Goal: Task Accomplishment & Management: Complete application form

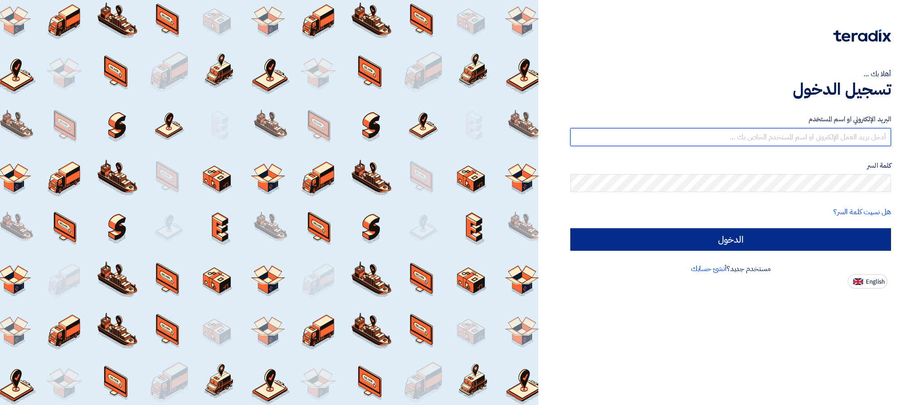
type input "[PERSON_NAME][EMAIL_ADDRESS][DOMAIN_NAME]"
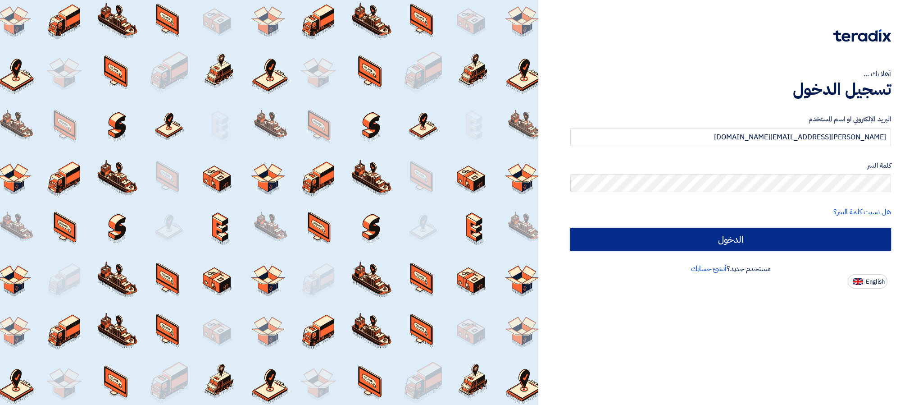
click at [704, 240] on input "الدخول" at bounding box center [730, 239] width 321 height 23
type input "Sign in"
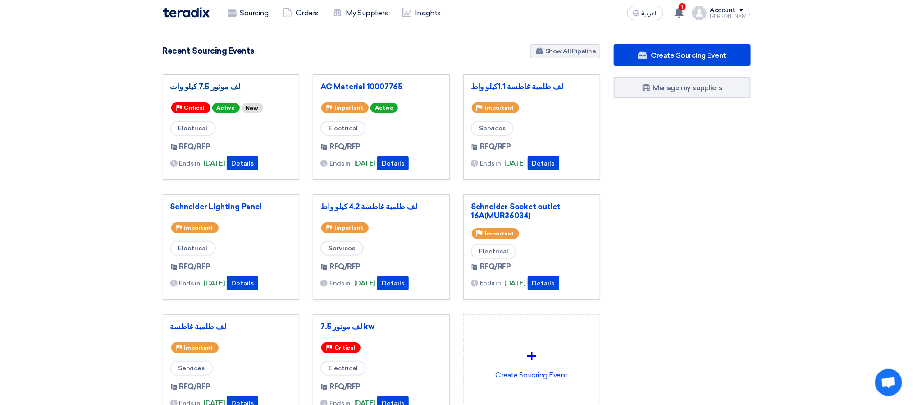
click at [199, 88] on link "لف موتور 7.5 كيلو وات" at bounding box center [231, 86] width 122 height 9
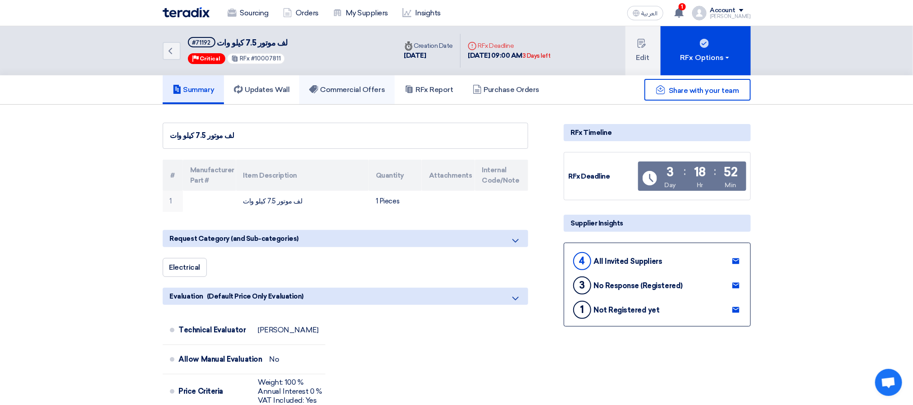
click at [334, 90] on h5 "Commercial Offers" at bounding box center [347, 89] width 76 height 9
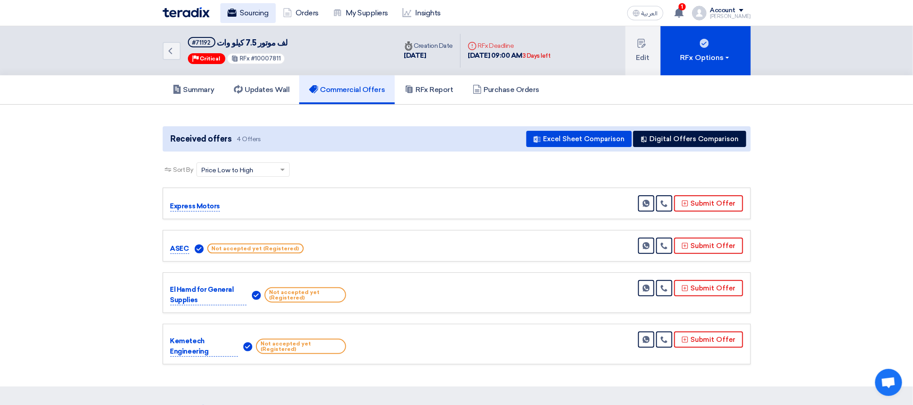
click at [257, 14] on link "Sourcing" at bounding box center [247, 13] width 55 height 20
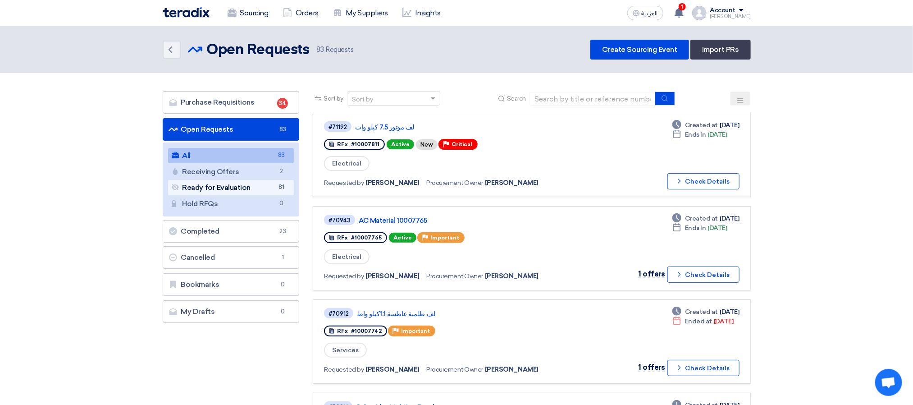
click at [276, 193] on link "Ready for Evaluation Ready for Evaluation 81" at bounding box center [231, 187] width 126 height 15
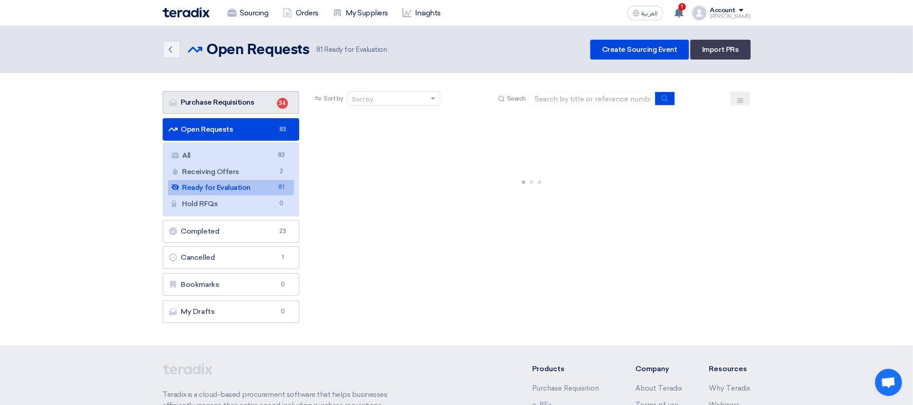
click at [257, 101] on link "Purchase Requisitions Purchase Requisitions 34" at bounding box center [231, 102] width 137 height 23
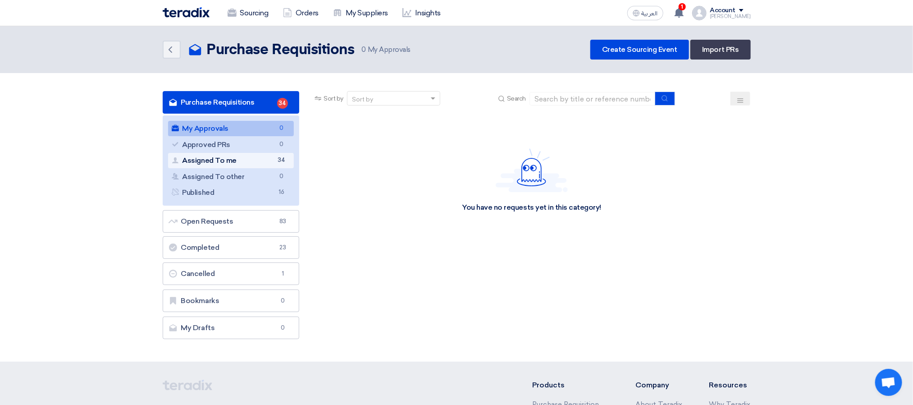
click at [265, 161] on link "Assigned To me Assigned To me 34" at bounding box center [231, 160] width 126 height 15
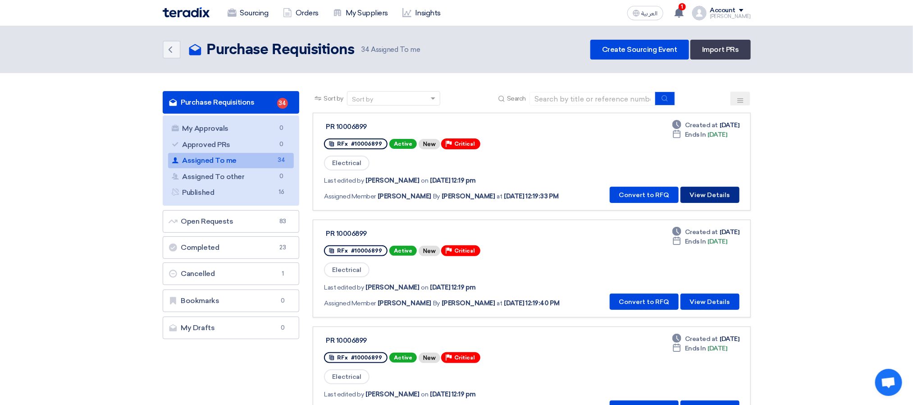
click at [703, 192] on button "View Details" at bounding box center [709, 195] width 59 height 16
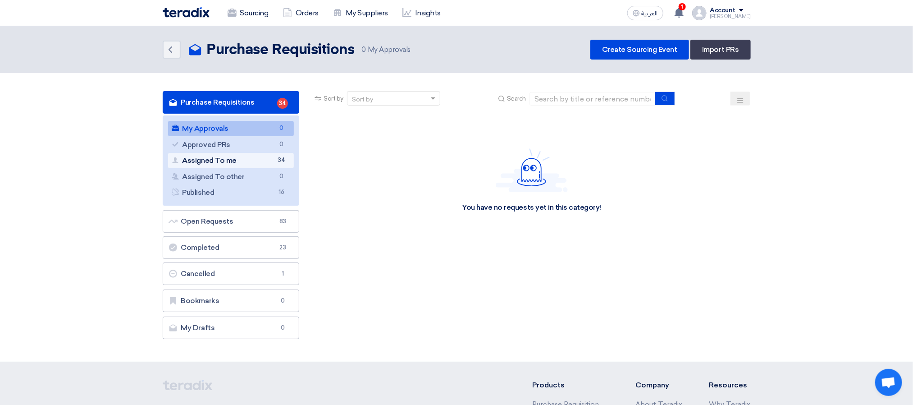
click at [253, 165] on link "Assigned To me Assigned To me 34" at bounding box center [231, 160] width 126 height 15
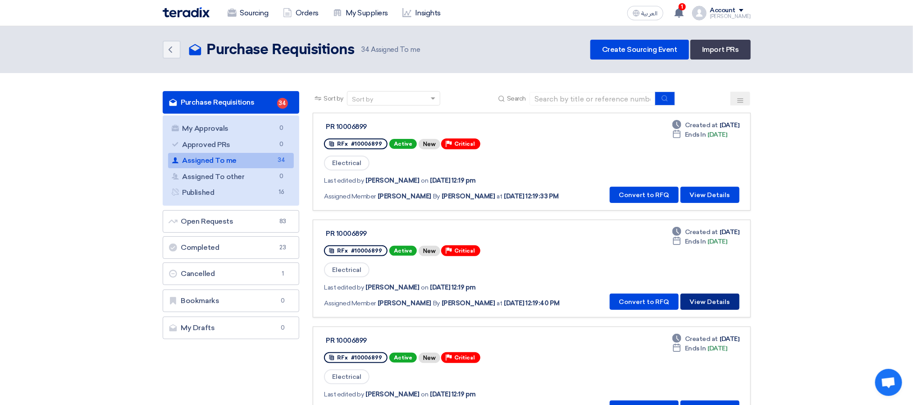
click at [703, 300] on button "View Details" at bounding box center [709, 301] width 59 height 16
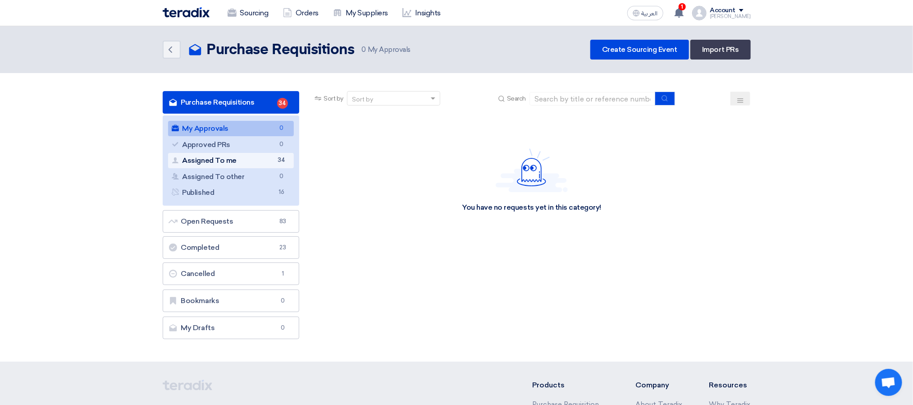
click at [281, 160] on span "34" at bounding box center [281, 159] width 11 height 9
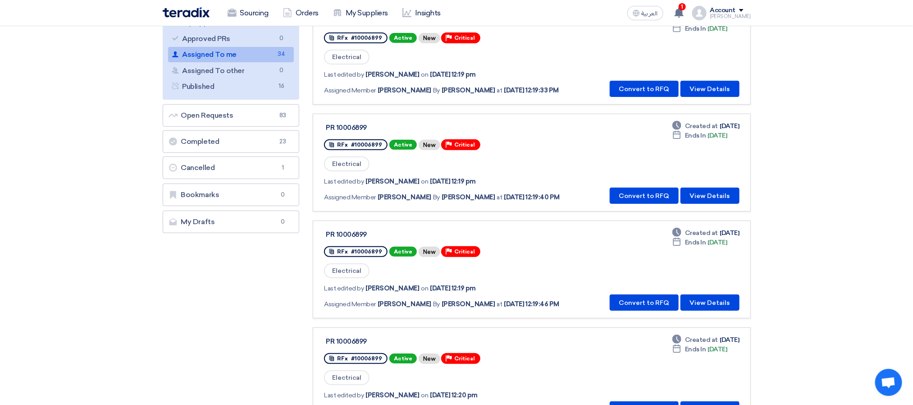
scroll to position [135, 0]
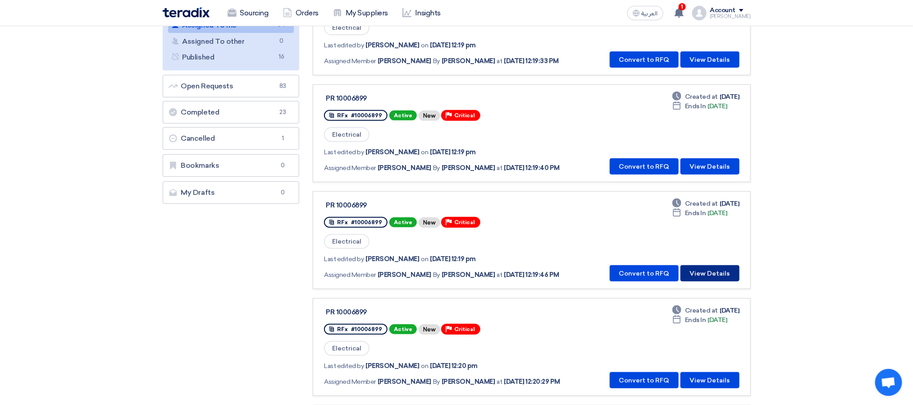
click at [699, 275] on button "View Details" at bounding box center [709, 273] width 59 height 16
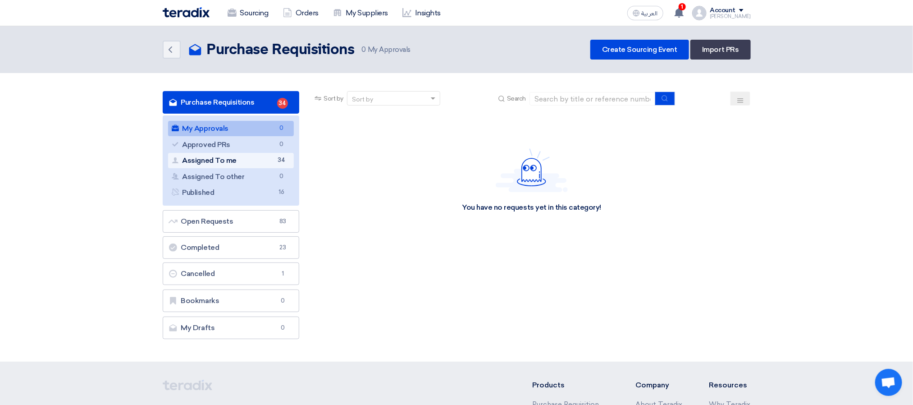
click at [253, 166] on link "Assigned To me Assigned To me 34" at bounding box center [231, 160] width 126 height 15
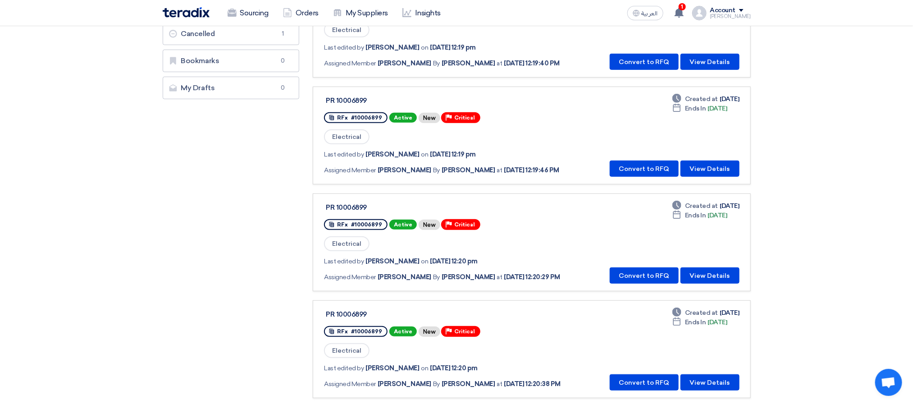
scroll to position [270, 0]
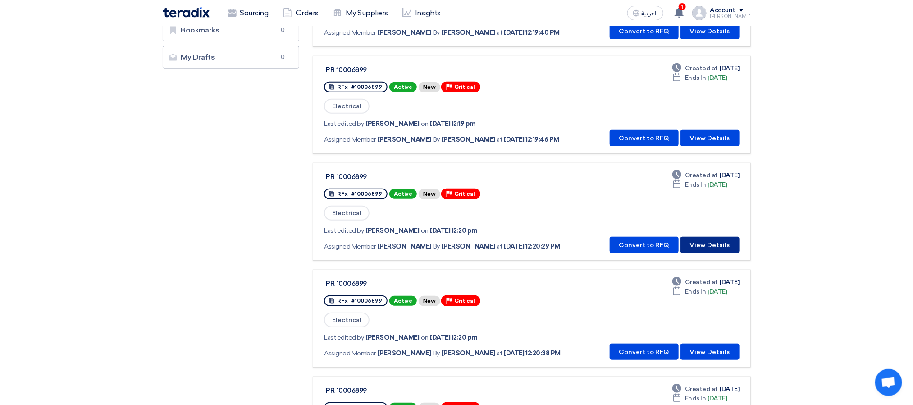
click at [695, 248] on button "View Details" at bounding box center [709, 245] width 59 height 16
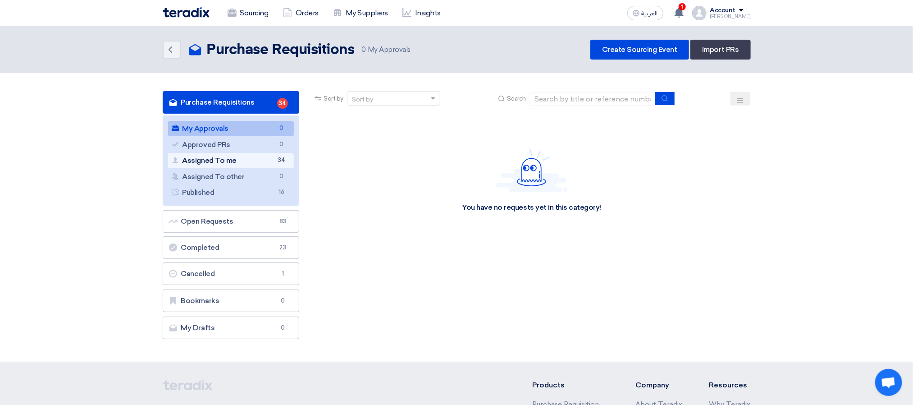
click at [242, 168] on link "Assigned To me Assigned To me 34" at bounding box center [231, 160] width 126 height 15
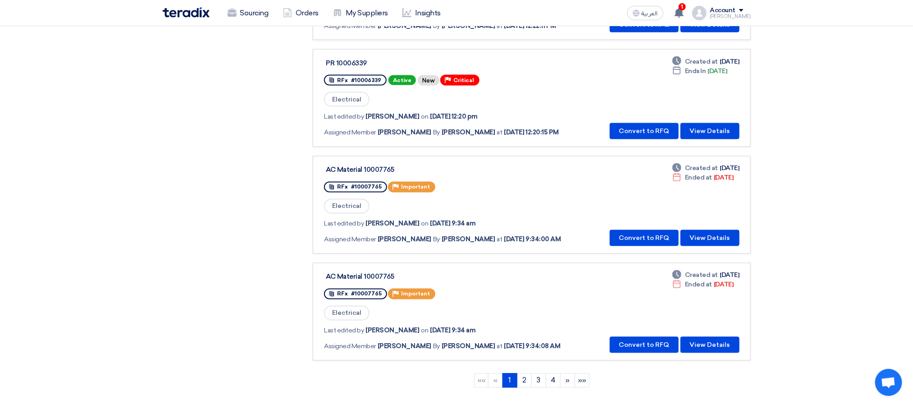
scroll to position [676, 0]
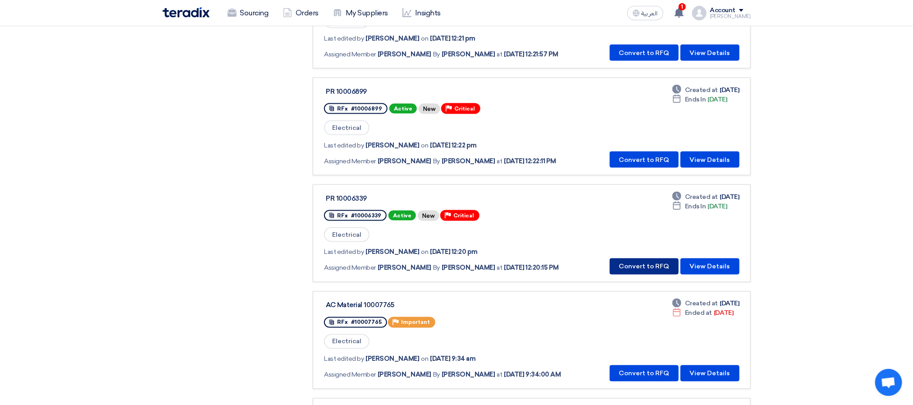
click at [645, 258] on button "Convert to RFQ" at bounding box center [644, 266] width 69 height 16
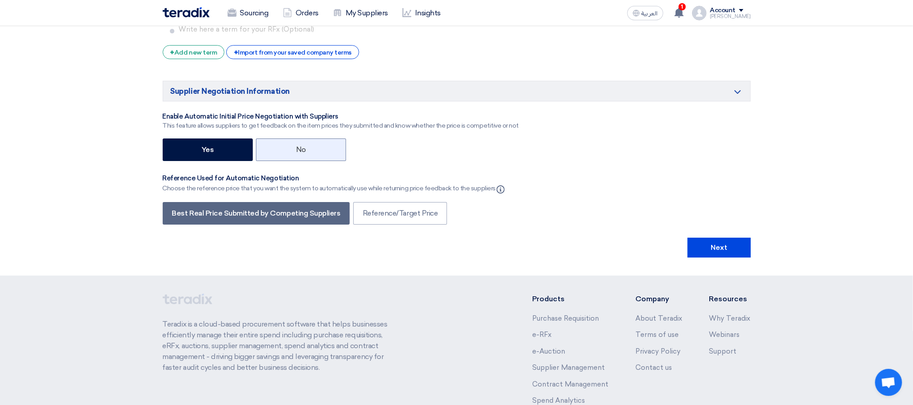
scroll to position [1567, 0]
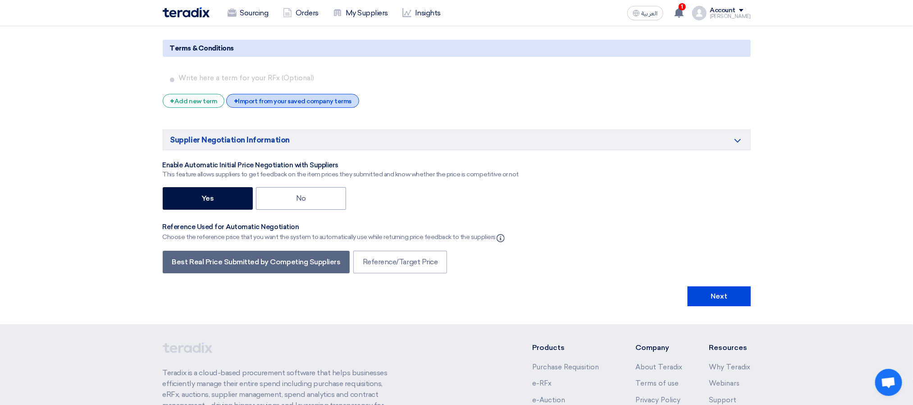
click at [301, 108] on div "+ Import from your saved company terms" at bounding box center [292, 101] width 133 height 14
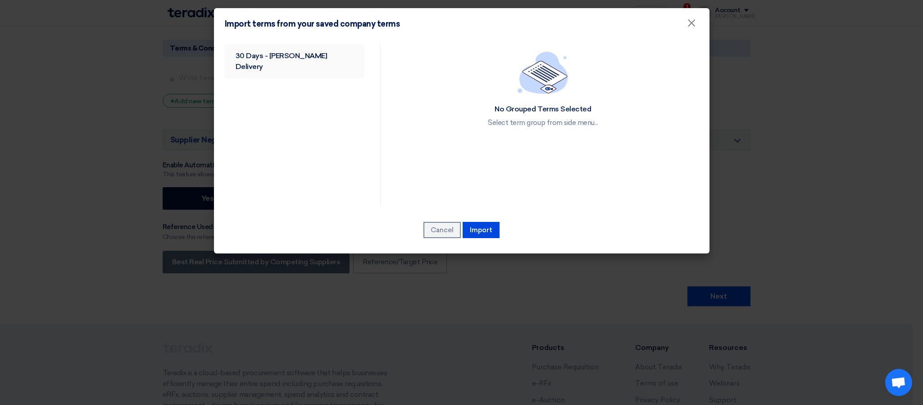
click at [278, 59] on link "30 Days - [PERSON_NAME] Delivery" at bounding box center [295, 61] width 140 height 34
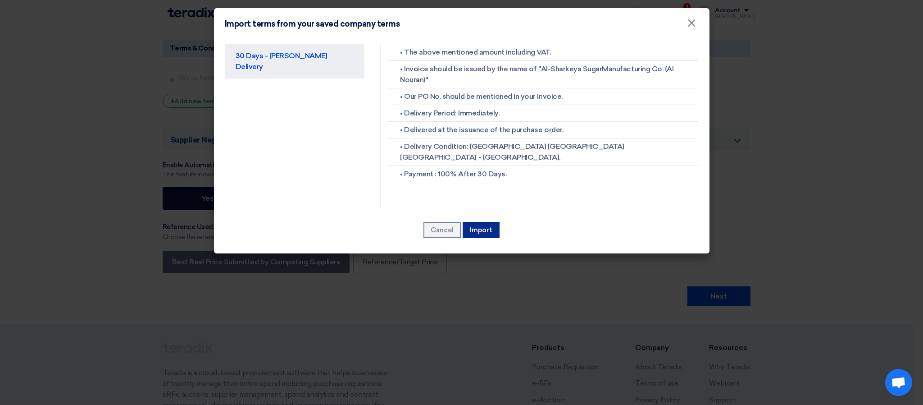
click at [476, 223] on button "Import" at bounding box center [481, 230] width 37 height 16
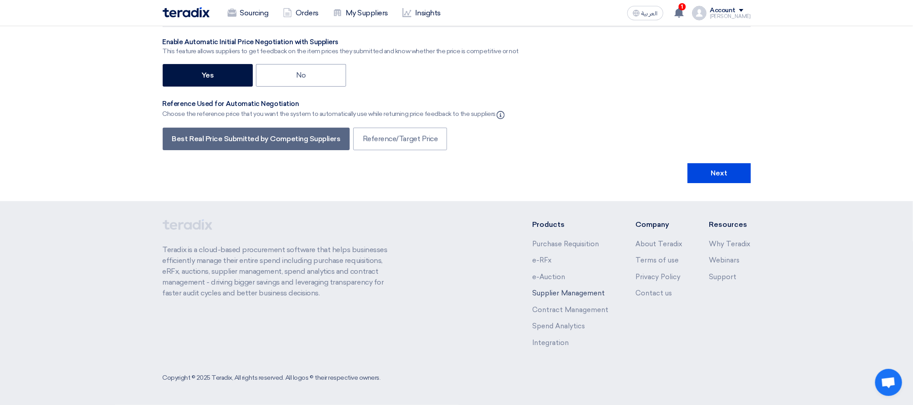
scroll to position [1832, 0]
click at [716, 172] on button "Next" at bounding box center [719, 173] width 63 height 20
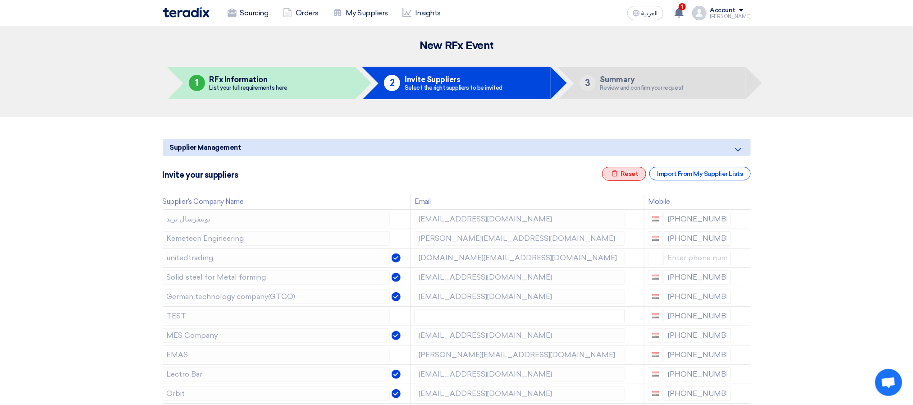
click at [634, 176] on div "Excel file Reset" at bounding box center [624, 174] width 44 height 14
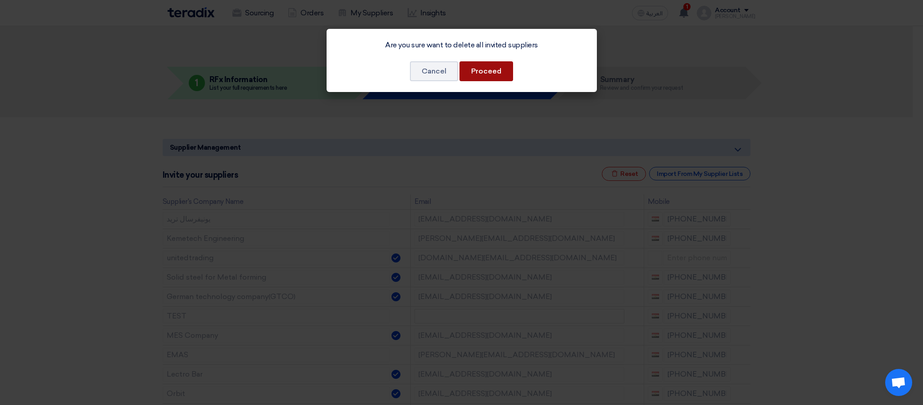
click at [491, 75] on button "Proceed" at bounding box center [487, 71] width 54 height 20
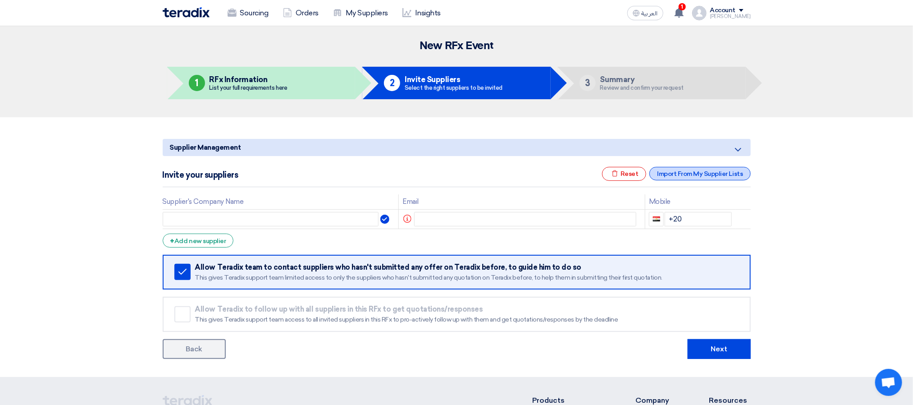
click at [672, 176] on div "Import From My Supplier Lists" at bounding box center [699, 174] width 101 height 14
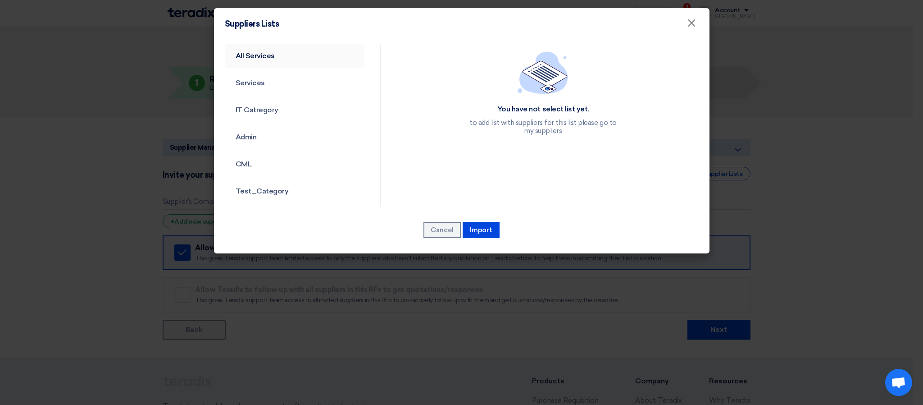
click at [260, 54] on link "All Services" at bounding box center [295, 55] width 140 height 23
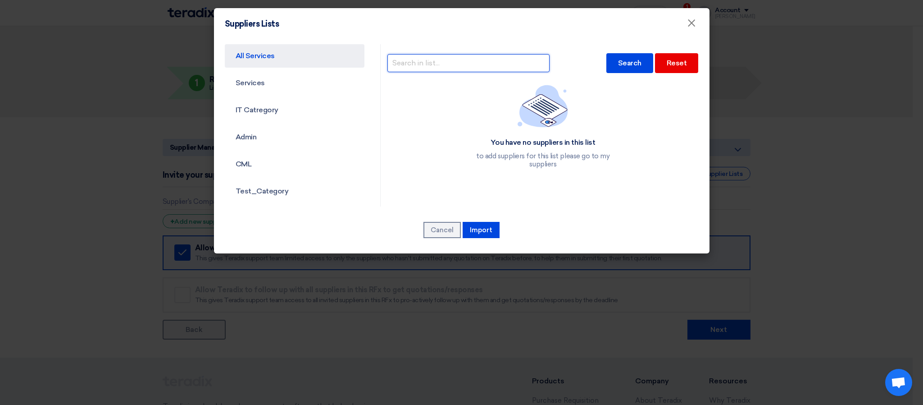
click at [417, 64] on input "text" at bounding box center [469, 63] width 162 height 18
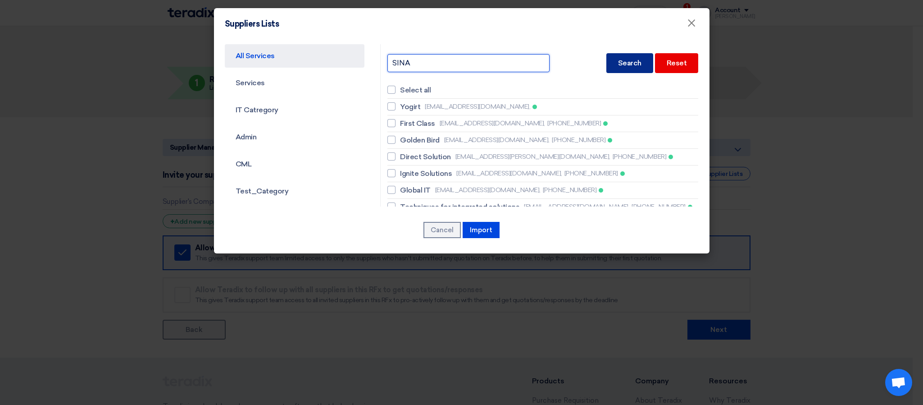
type input "SINA"
click at [627, 60] on div "Search" at bounding box center [629, 63] width 47 height 20
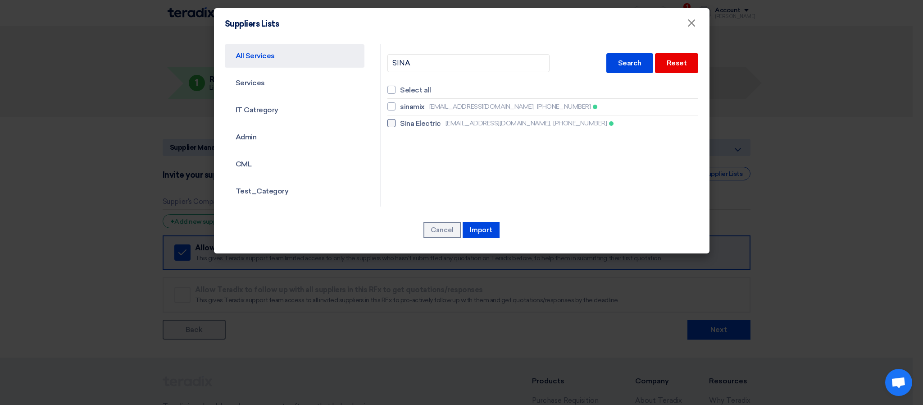
click at [396, 124] on label "Sina Electric [EMAIL_ADDRESS][DOMAIN_NAME], [PHONE_NUMBER]" at bounding box center [543, 123] width 311 height 11
click at [400, 109] on input "Sina Electric [EMAIL_ADDRESS][DOMAIN_NAME], [PHONE_NUMBER]" at bounding box center [403, 107] width 6 height 6
checkbox input "true"
click at [479, 233] on button "Import" at bounding box center [481, 230] width 37 height 16
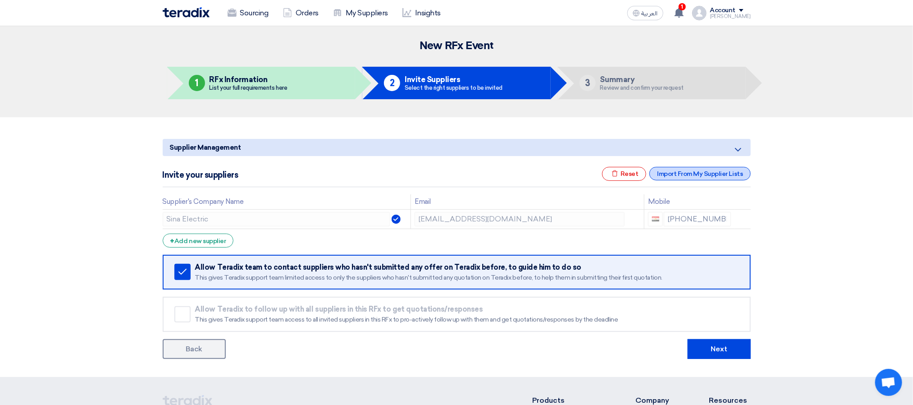
click at [680, 178] on div "Import From My Supplier Lists" at bounding box center [699, 174] width 101 height 14
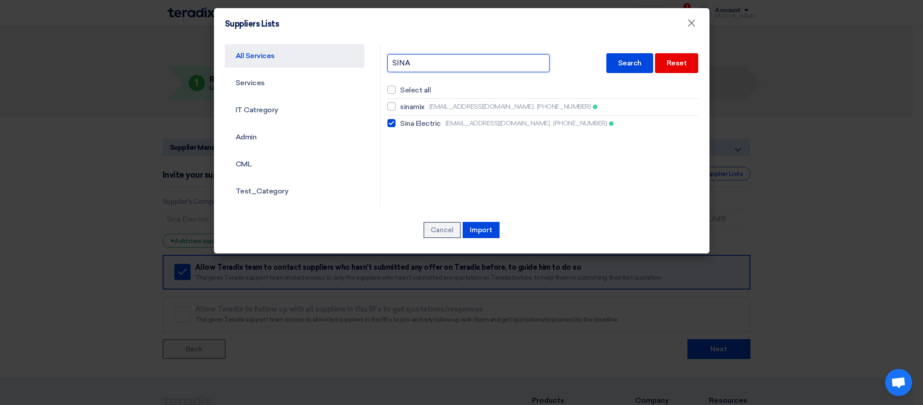
click at [425, 61] on input "SINA" at bounding box center [469, 63] width 162 height 18
type input "KEME"
click at [623, 62] on div "Search" at bounding box center [629, 63] width 47 height 20
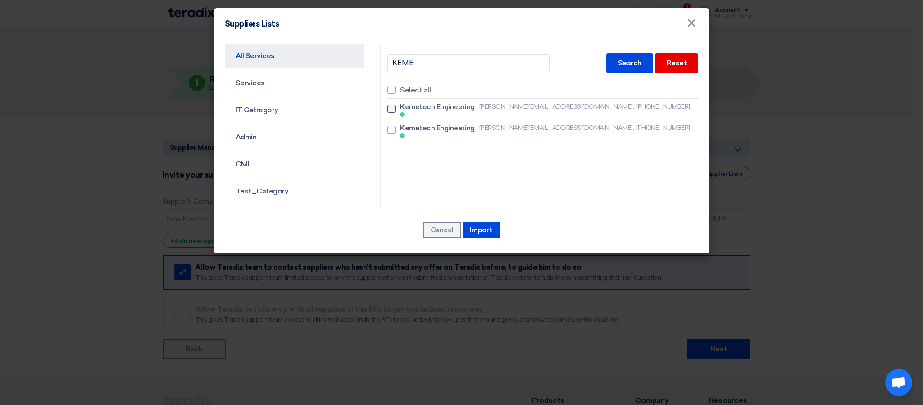
click at [455, 107] on span "Kemetech Engineering" at bounding box center [437, 106] width 74 height 11
click at [406, 107] on input "Kemetech Engineering [PERSON_NAME][EMAIL_ADDRESS][DOMAIN_NAME], [PHONE_NUMBER]" at bounding box center [403, 109] width 6 height 6
checkbox input "true"
click at [483, 226] on button "Import" at bounding box center [481, 230] width 37 height 16
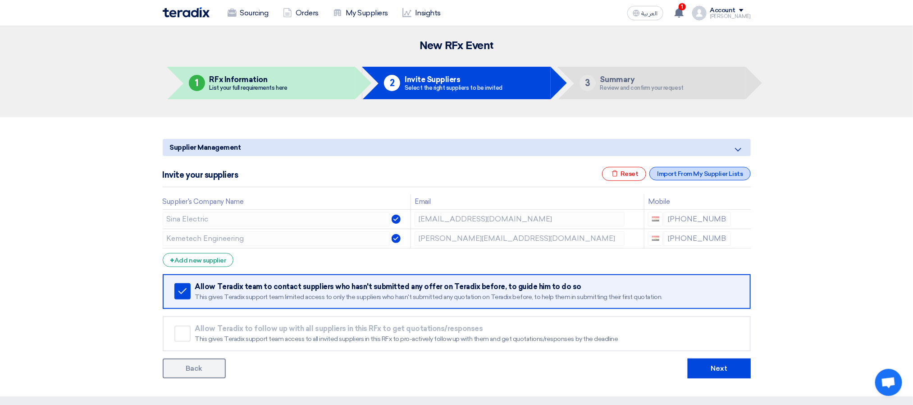
click at [664, 172] on div "Import From My Supplier Lists" at bounding box center [699, 174] width 101 height 14
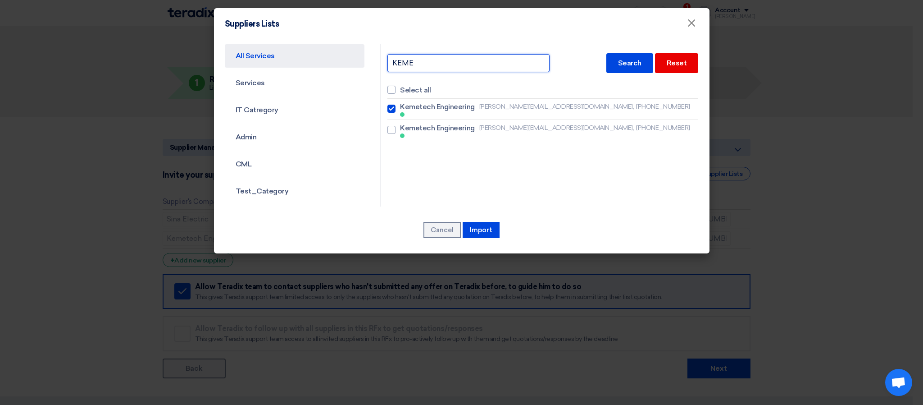
click at [437, 64] on input "KEME" at bounding box center [469, 63] width 162 height 18
type input "MIRAGE"
click at [627, 69] on div "Search" at bounding box center [629, 63] width 47 height 20
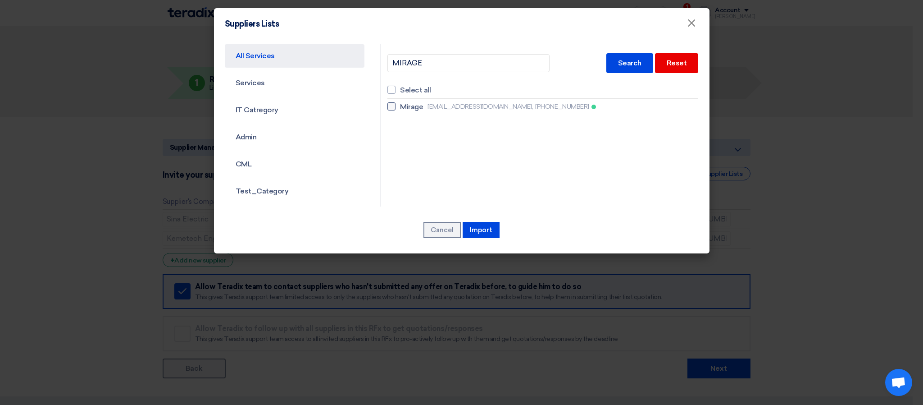
click at [491, 103] on span "[EMAIL_ADDRESS][DOMAIN_NAME]," at bounding box center [480, 106] width 105 height 9
click at [406, 104] on input "Mirage [EMAIL_ADDRESS][DOMAIN_NAME], [PHONE_NUMBER]" at bounding box center [403, 107] width 6 height 6
checkbox input "true"
click at [496, 221] on div "Cancel [GEOGRAPHIC_DATA]" at bounding box center [462, 230] width 474 height 18
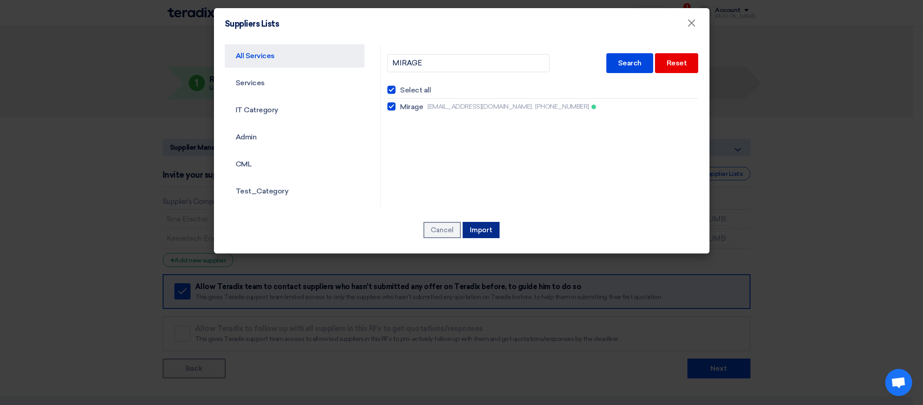
click at [496, 226] on button "Import" at bounding box center [481, 230] width 37 height 16
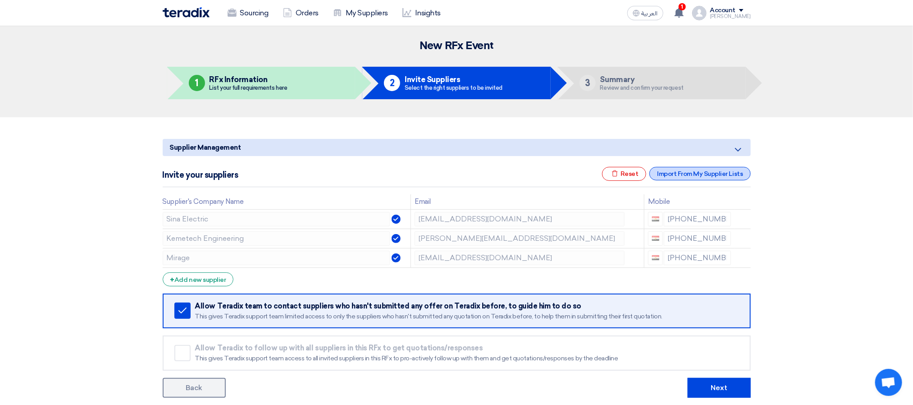
click at [702, 168] on div "Import From My Supplier Lists" at bounding box center [699, 174] width 101 height 14
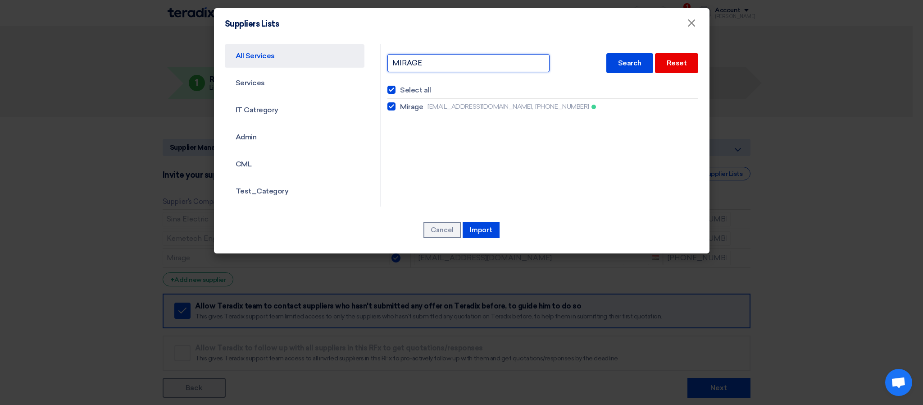
click at [459, 64] on input "MIRAGE" at bounding box center [469, 63] width 162 height 18
type input "TOTAL"
click at [614, 66] on div "Search" at bounding box center [629, 63] width 47 height 20
checkbox input "false"
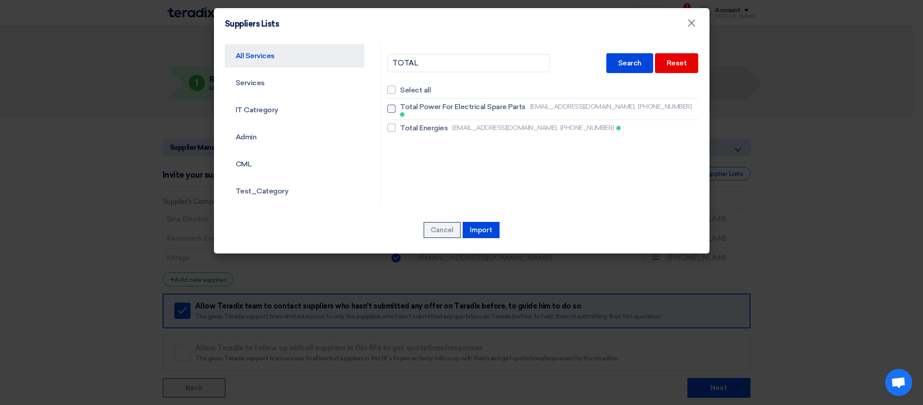
click at [403, 107] on span "Total Power For Electrical Spare Parts" at bounding box center [463, 106] width 126 height 11
click at [403, 107] on input "Total Power For Electrical Spare Parts [EMAIL_ADDRESS][DOMAIN_NAME], [PHONE_NUM…" at bounding box center [403, 109] width 6 height 6
checkbox input "true"
click at [487, 226] on button "Import" at bounding box center [481, 230] width 37 height 16
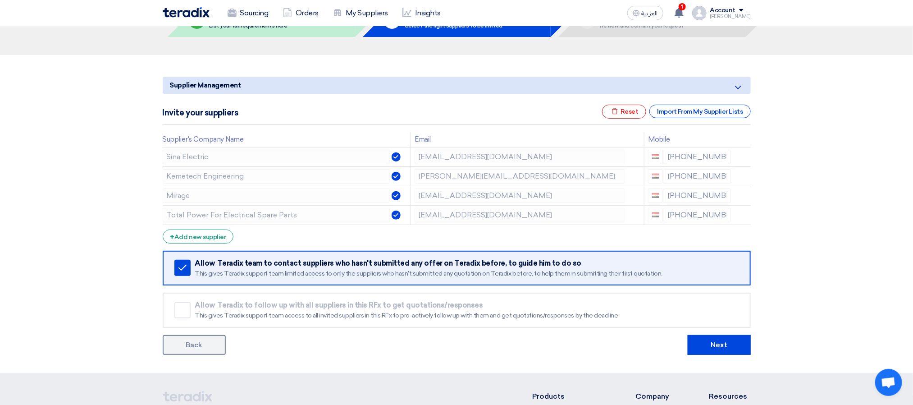
scroll to position [135, 0]
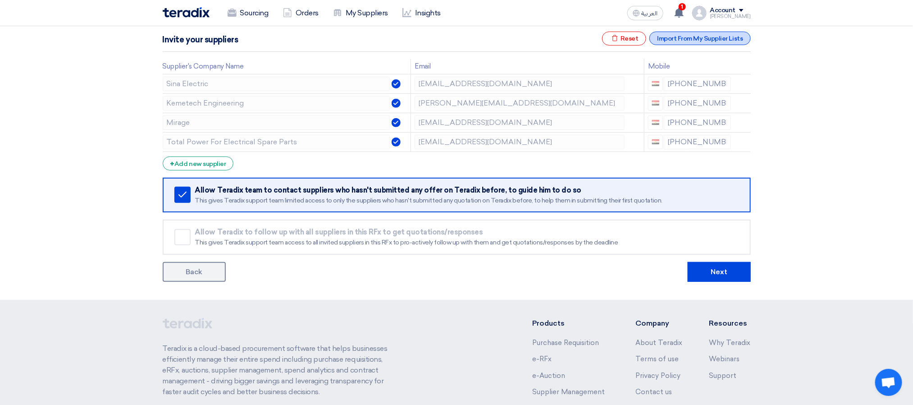
click at [672, 34] on div "Import From My Supplier Lists" at bounding box center [699, 39] width 101 height 14
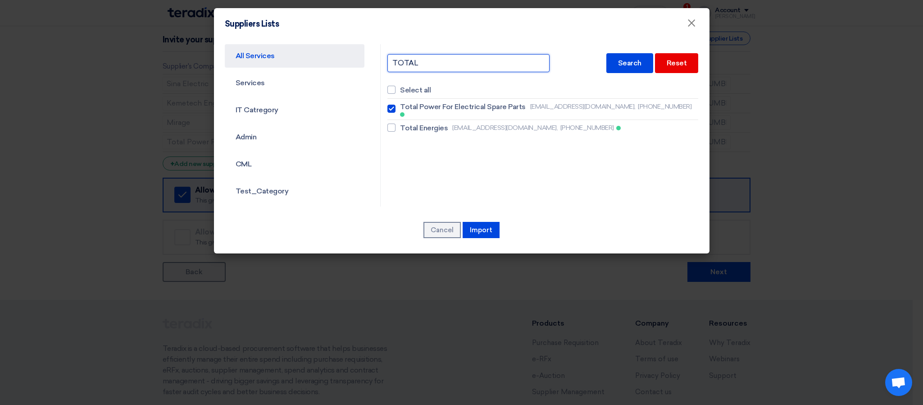
click at [434, 64] on input "TOTAL" at bounding box center [469, 63] width 162 height 18
type input "ENG"
click at [611, 59] on div "Search" at bounding box center [629, 63] width 47 height 20
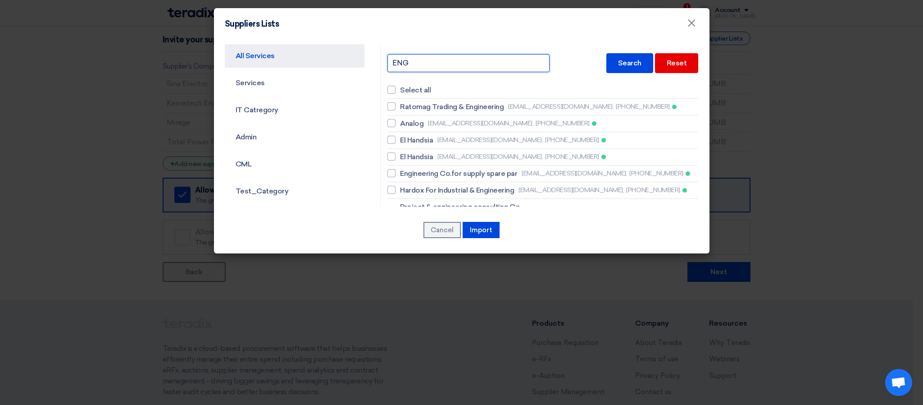
click at [444, 59] on input "ENG" at bounding box center [469, 63] width 162 height 18
type input "SPARK"
click at [610, 58] on div "Search" at bounding box center [629, 63] width 47 height 20
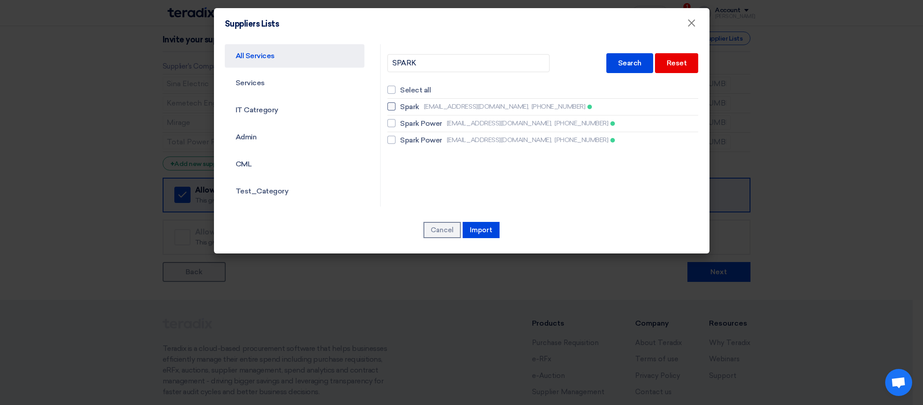
click at [426, 103] on span "[EMAIL_ADDRESS][DOMAIN_NAME]," at bounding box center [476, 106] width 105 height 9
click at [406, 104] on input "Spark [EMAIL_ADDRESS][DOMAIN_NAME], [PHONE_NUMBER]" at bounding box center [403, 107] width 6 height 6
checkbox input "true"
click at [480, 229] on button "Import" at bounding box center [481, 230] width 37 height 16
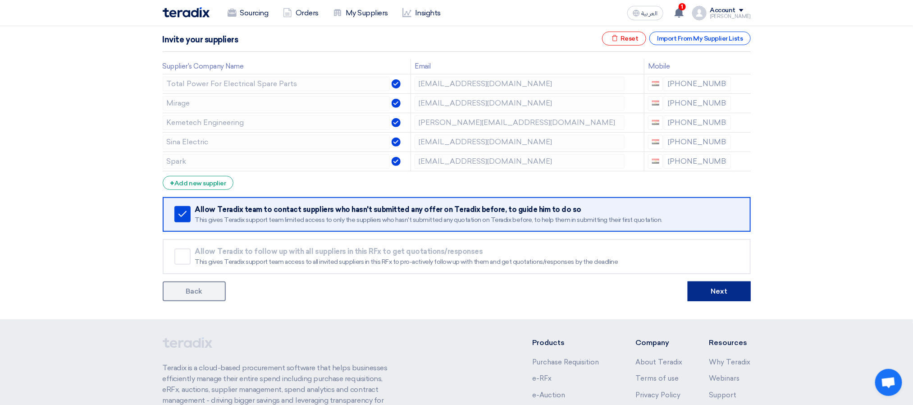
click at [716, 289] on button "Next" at bounding box center [719, 291] width 63 height 20
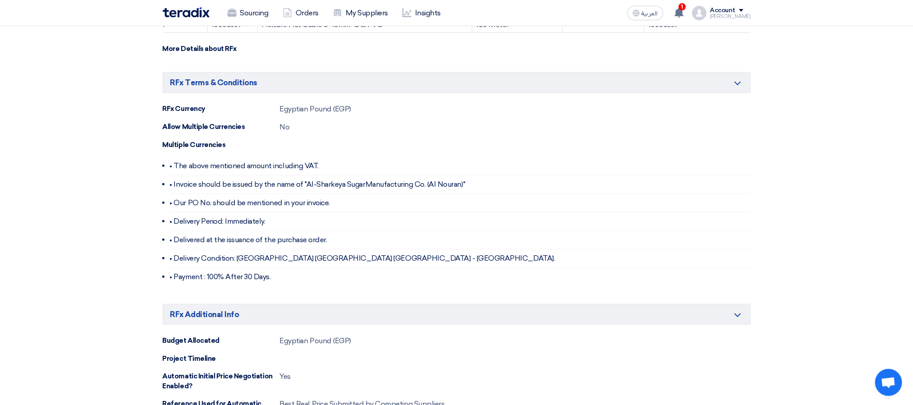
scroll to position [660, 0]
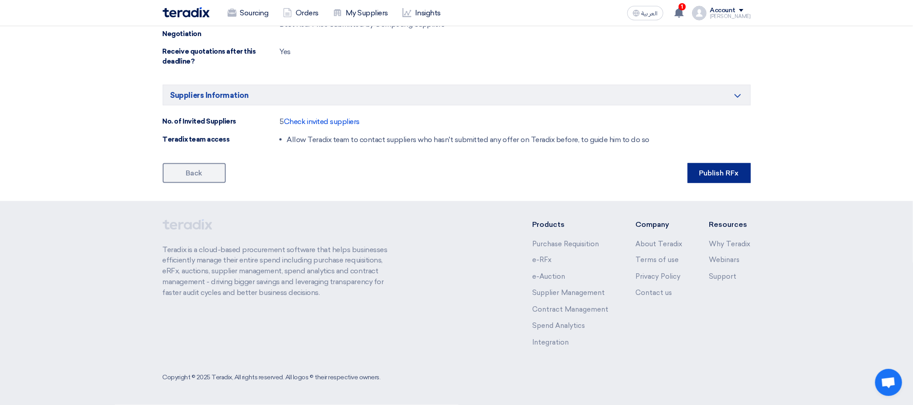
click at [695, 172] on button "Publish RFx" at bounding box center [719, 173] width 63 height 20
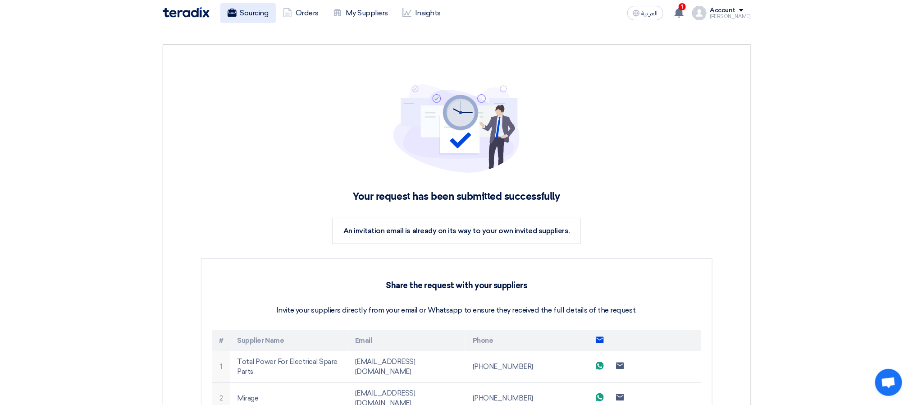
click at [260, 21] on link "Sourcing" at bounding box center [247, 13] width 55 height 20
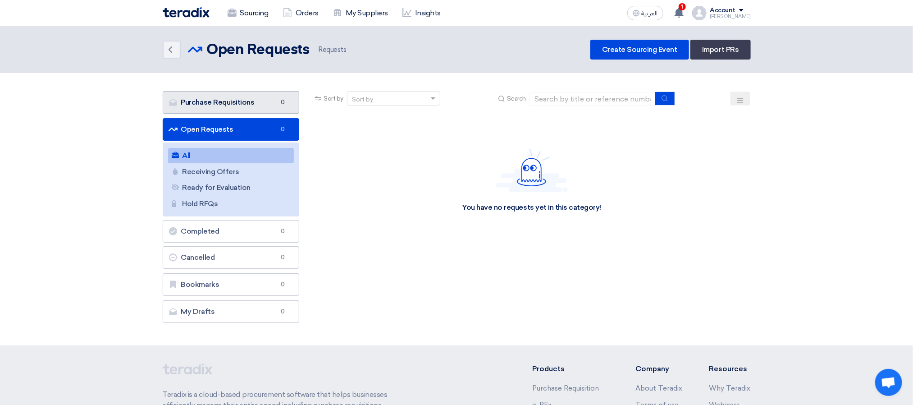
click at [251, 103] on link "Purchase Requisitions Purchase Requisitions 0" at bounding box center [231, 102] width 137 height 23
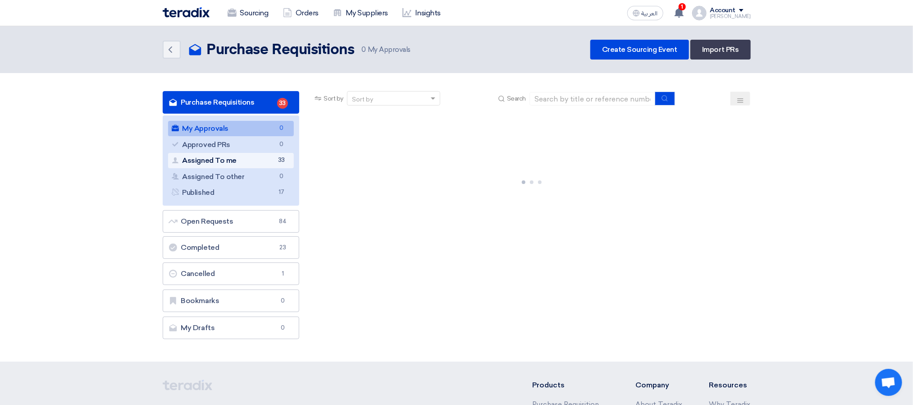
click at [253, 157] on link "Assigned To me Assigned To me 33" at bounding box center [231, 160] width 126 height 15
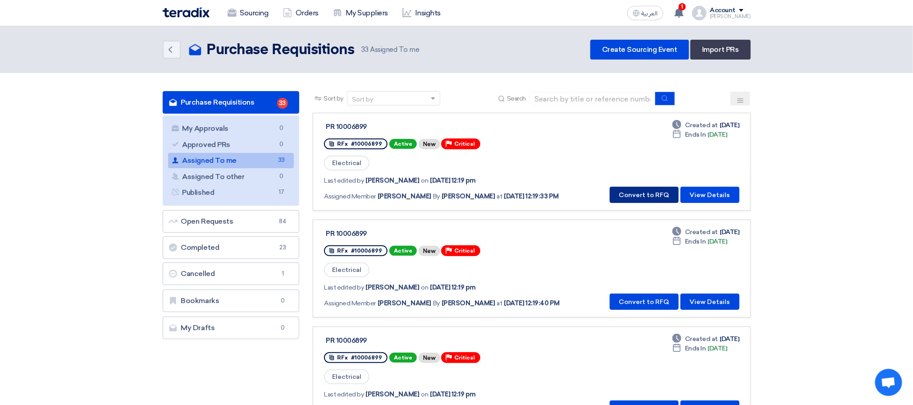
click at [636, 192] on button "Convert to RFQ" at bounding box center [644, 195] width 69 height 16
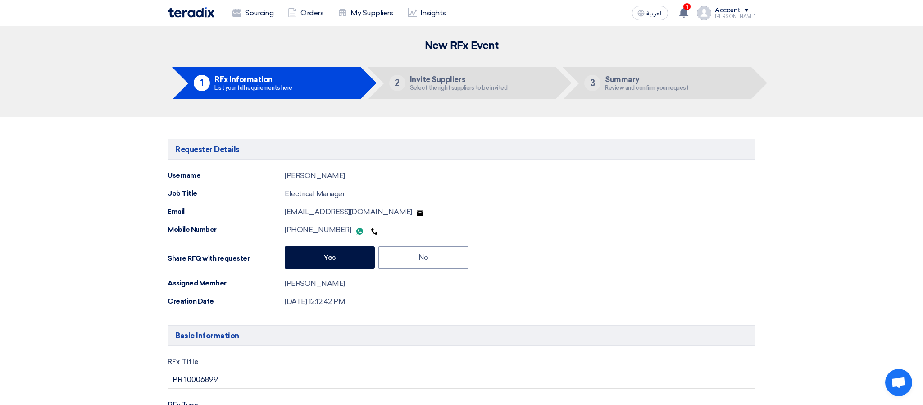
type input "[DATE]"
type input "04"
type input "00"
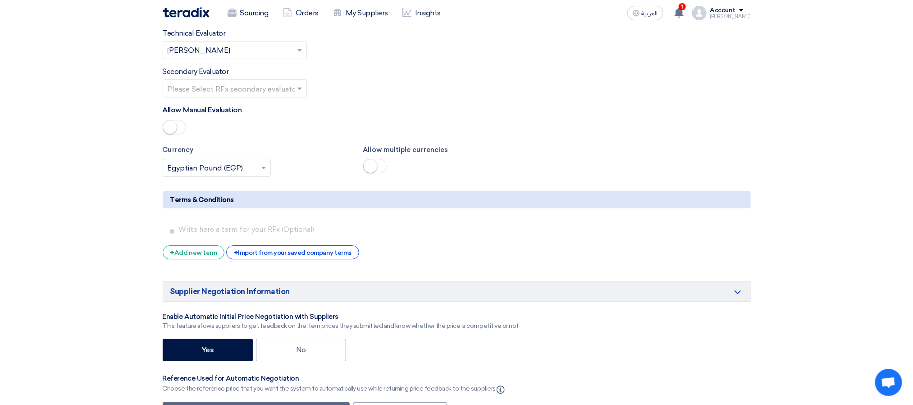
scroll to position [1487, 0]
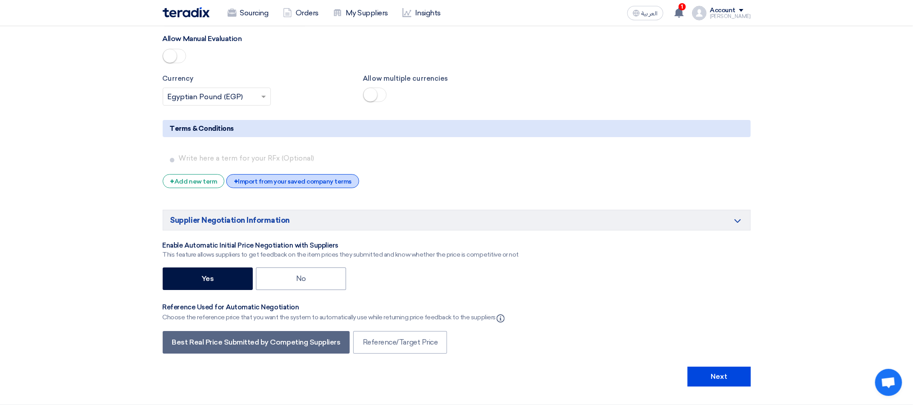
click at [311, 188] on div "+ Import from your saved company terms" at bounding box center [292, 181] width 133 height 14
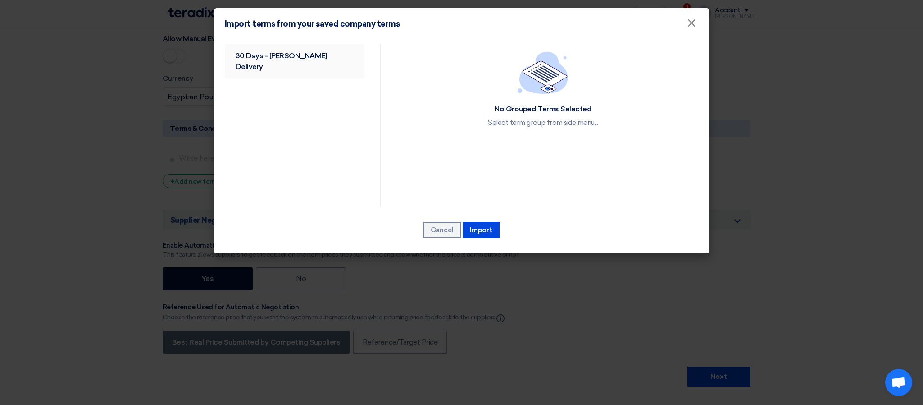
click at [293, 58] on link "30 Days - [PERSON_NAME] Delivery" at bounding box center [295, 61] width 140 height 34
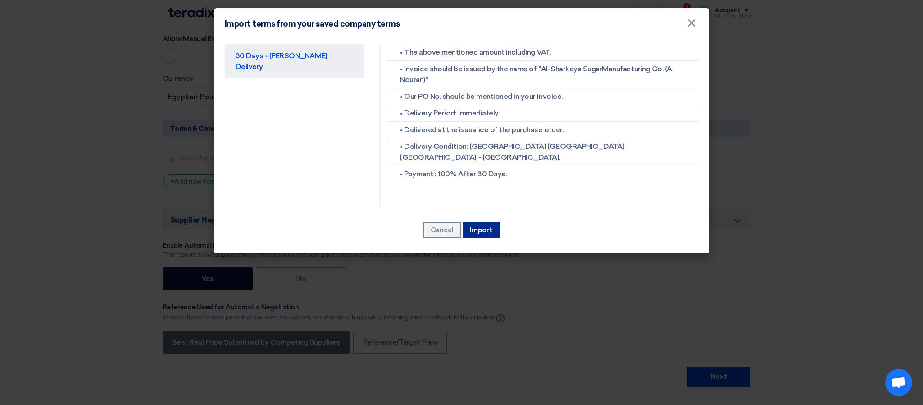
click at [487, 228] on button "Import" at bounding box center [481, 230] width 37 height 16
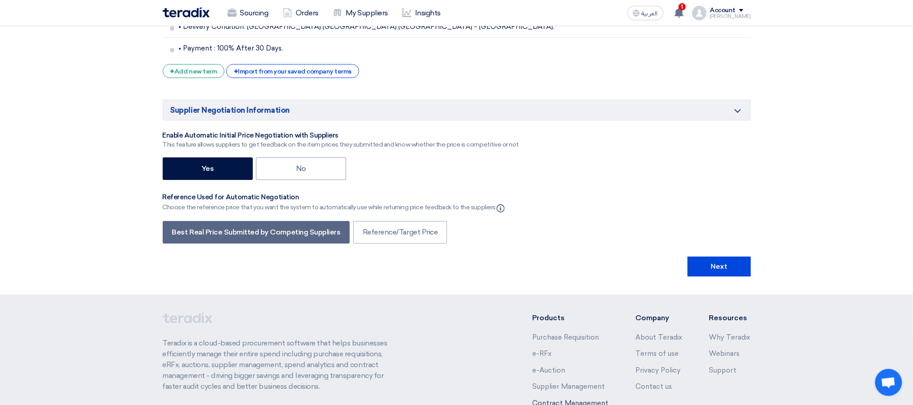
scroll to position [1832, 0]
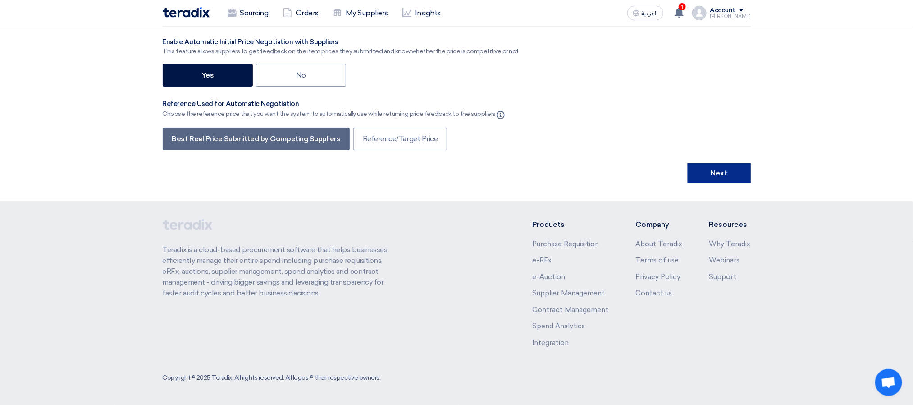
click at [718, 174] on button "Next" at bounding box center [719, 173] width 63 height 20
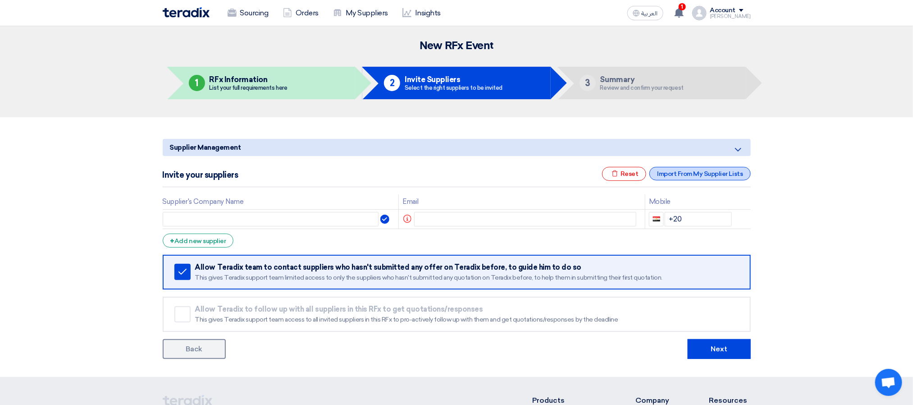
click at [667, 178] on div "Import From My Supplier Lists" at bounding box center [699, 174] width 101 height 14
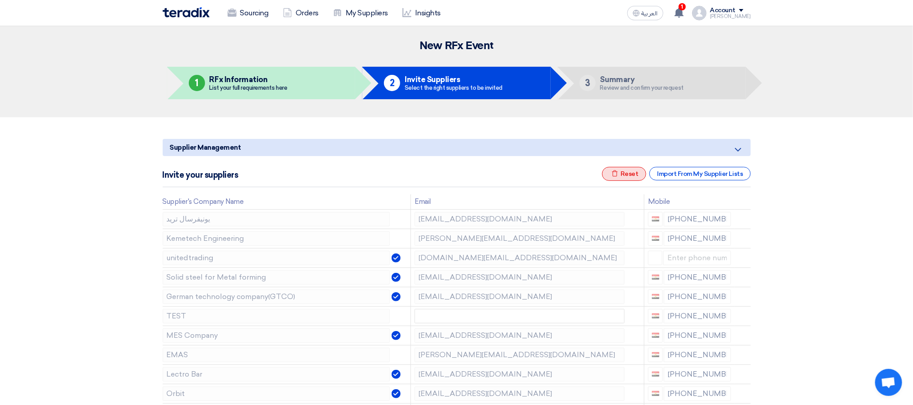
click at [637, 170] on div "Excel file Reset" at bounding box center [624, 174] width 44 height 14
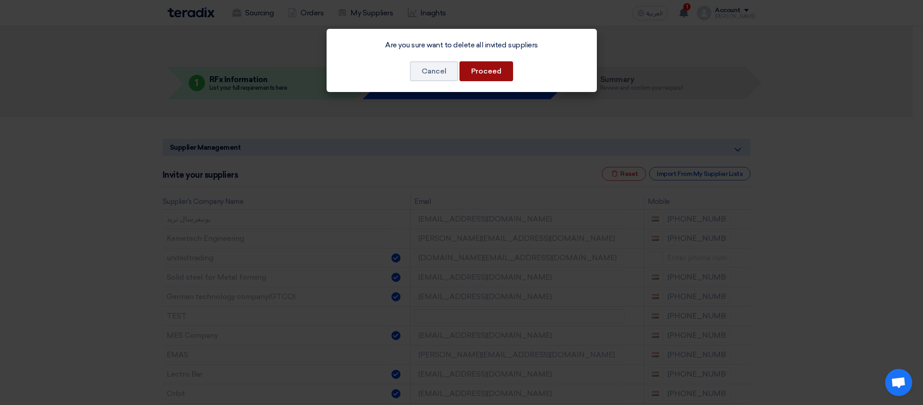
click at [500, 76] on button "Proceed" at bounding box center [487, 71] width 54 height 20
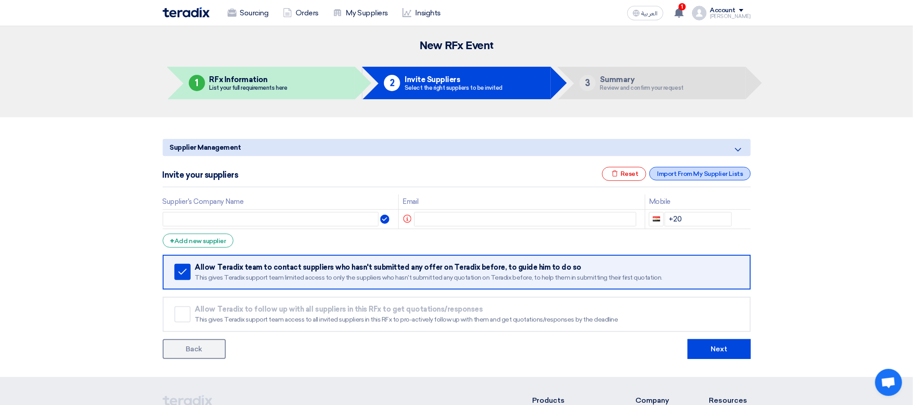
click at [680, 172] on div "Import From My Supplier Lists" at bounding box center [699, 174] width 101 height 14
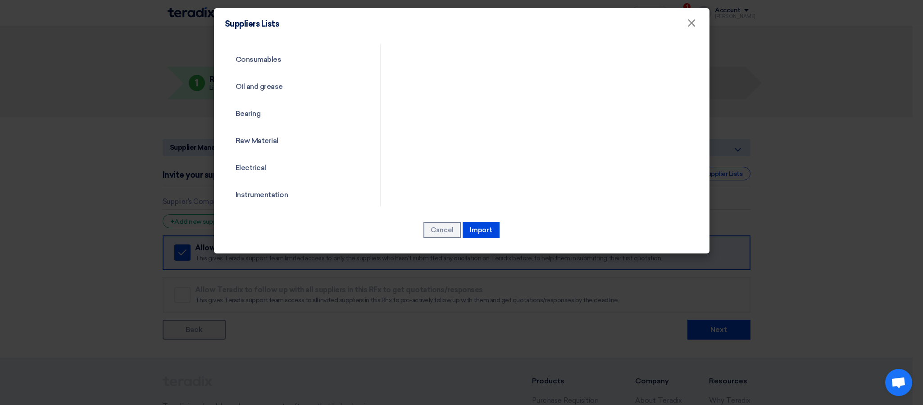
scroll to position [406, 0]
click at [281, 137] on link "Electrical" at bounding box center [295, 136] width 140 height 23
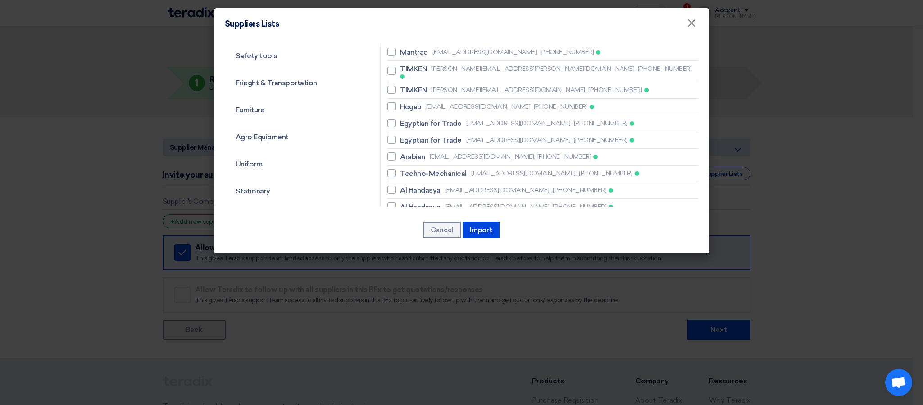
scroll to position [811, 0]
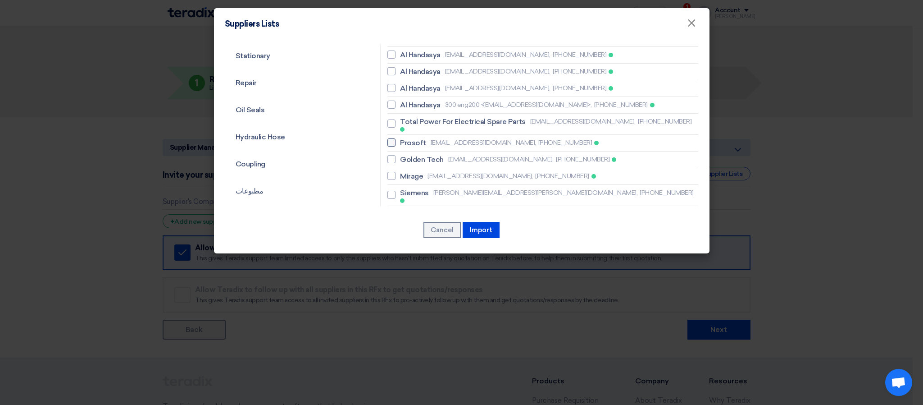
click at [418, 137] on span "Prosoft" at bounding box center [413, 142] width 26 height 11
checkbox input "true"
click at [420, 116] on span "Total Power For Electrical Spare Parts" at bounding box center [463, 121] width 126 height 11
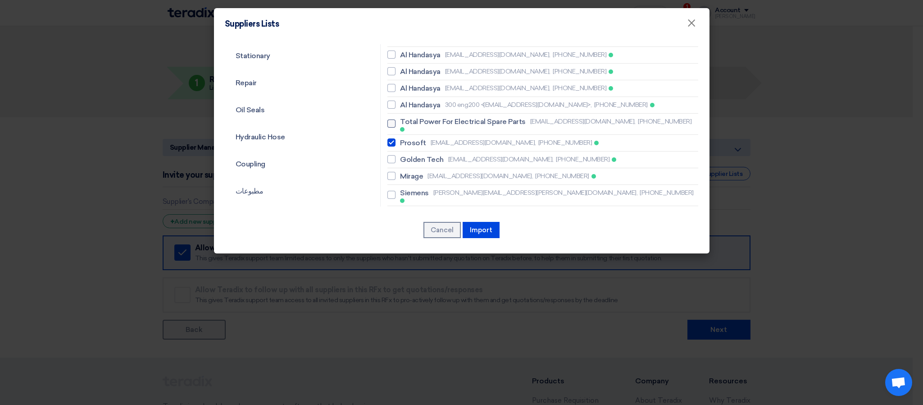
checkbox input "true"
click at [407, 100] on span "Al Handasya" at bounding box center [420, 105] width 41 height 11
checkbox input "true"
click at [423, 171] on label "Mirage [EMAIL_ADDRESS][DOMAIN_NAME], [PHONE_NUMBER]" at bounding box center [543, 176] width 311 height 11
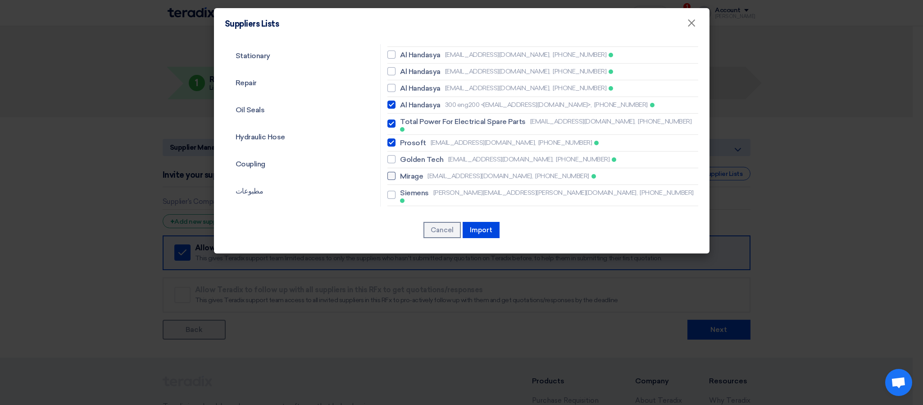
checkbox input "true"
click at [416, 154] on span "Golden Tech" at bounding box center [422, 159] width 44 height 11
checkbox input "true"
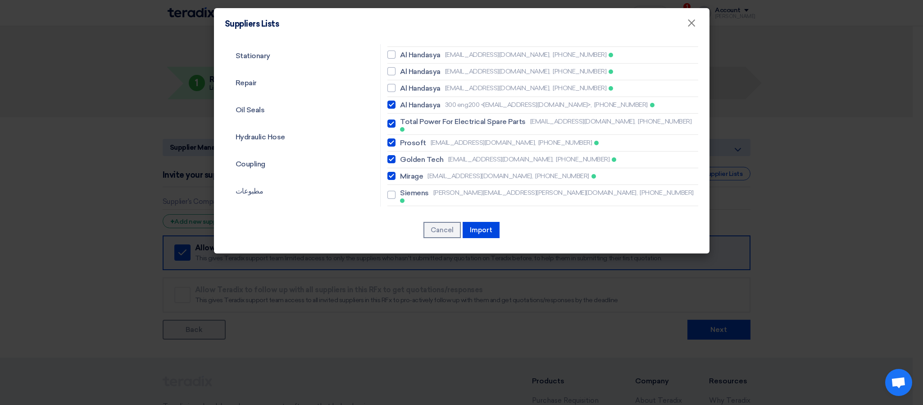
scroll to position [946, 0]
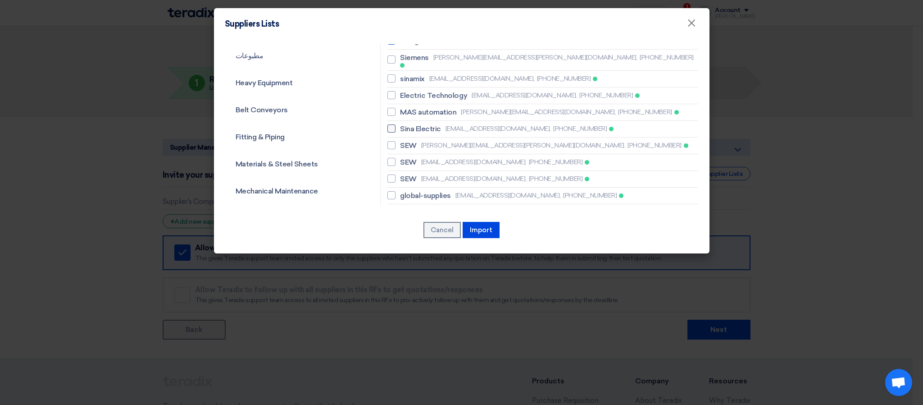
click at [429, 123] on span "Sina Electric" at bounding box center [420, 128] width 41 height 11
checkbox input "true"
click at [408, 107] on span "MAS automation" at bounding box center [428, 112] width 56 height 11
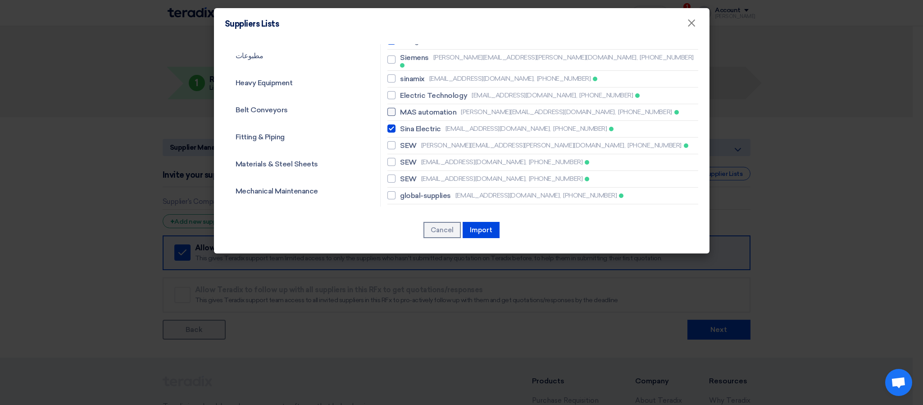
checkbox input "true"
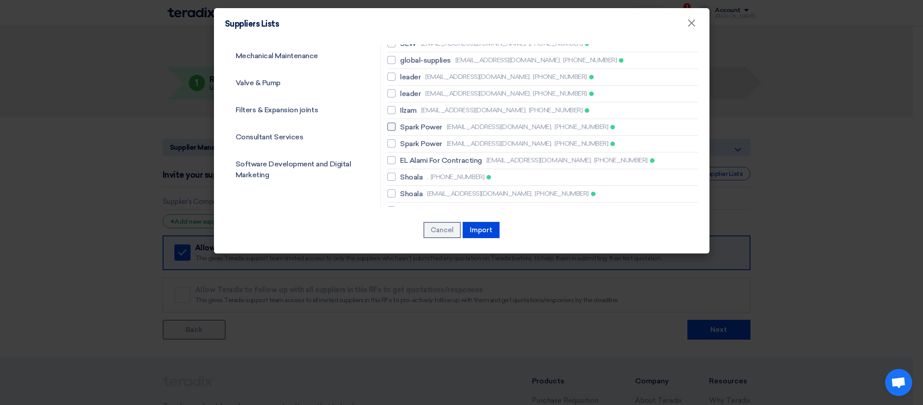
click at [412, 122] on span "Spark Power" at bounding box center [421, 127] width 42 height 11
checkbox input "true"
click at [410, 138] on span "Spark Power" at bounding box center [421, 143] width 42 height 11
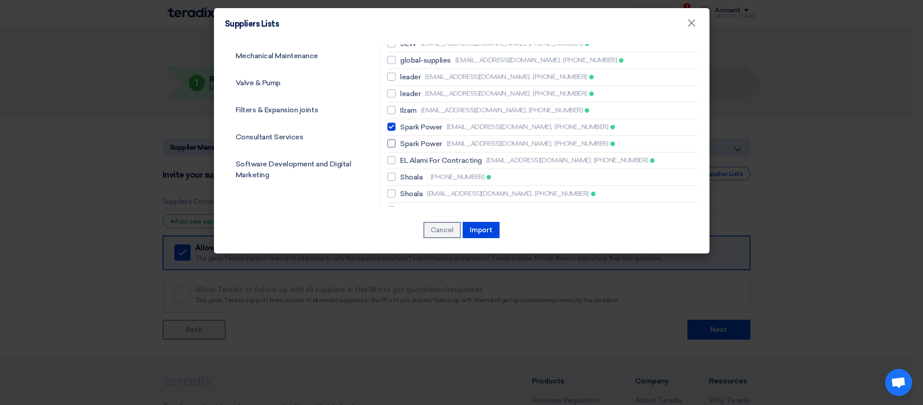
checkbox input "true"
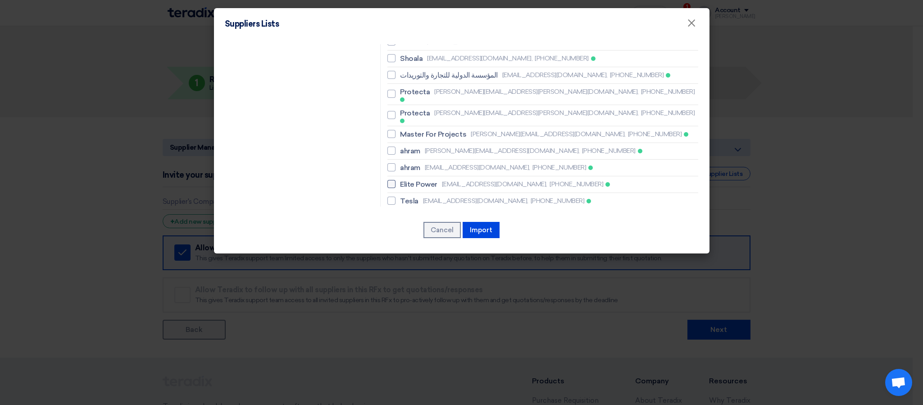
click at [442, 179] on span "[EMAIL_ADDRESS][DOMAIN_NAME]," at bounding box center [494, 183] width 105 height 9
checkbox input "true"
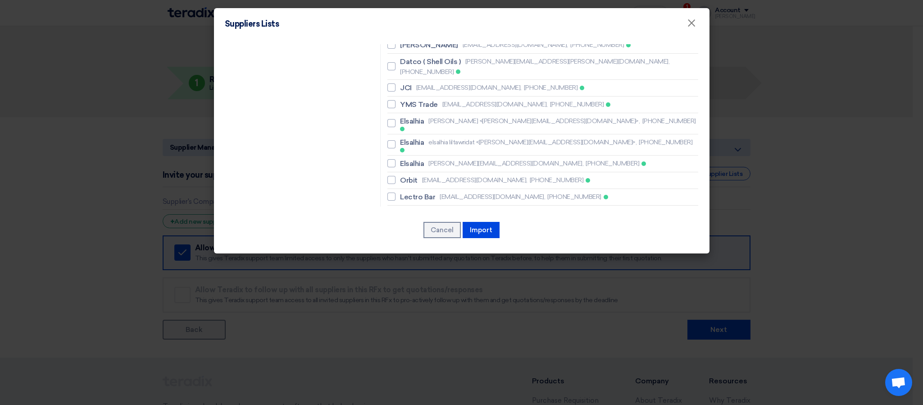
scroll to position [2295, 0]
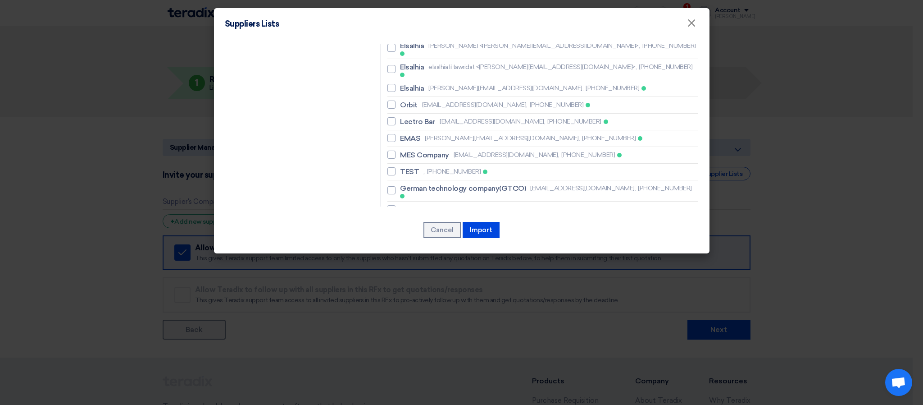
click at [451, 254] on span "Kemetech Engineering" at bounding box center [437, 259] width 74 height 11
checkbox input "true"
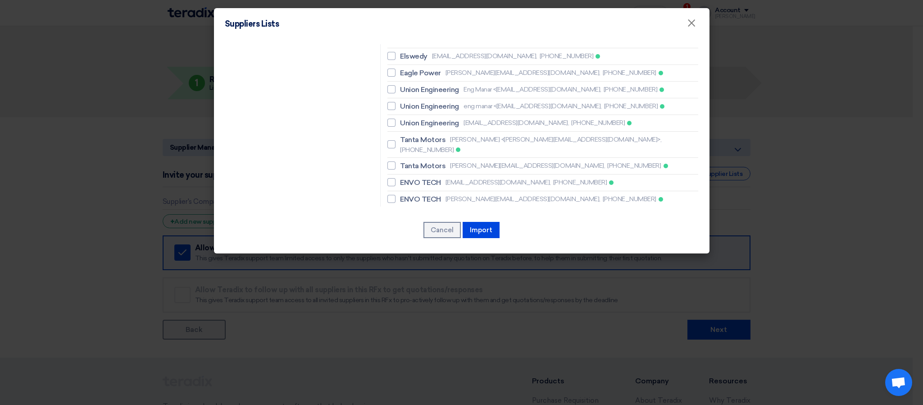
scroll to position [1755, 0]
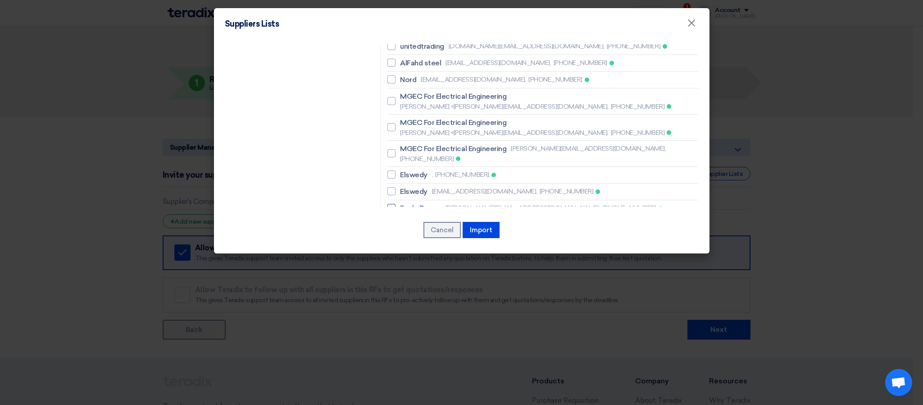
click at [434, 203] on span "Eagle Power" at bounding box center [420, 208] width 41 height 11
checkbox input "true"
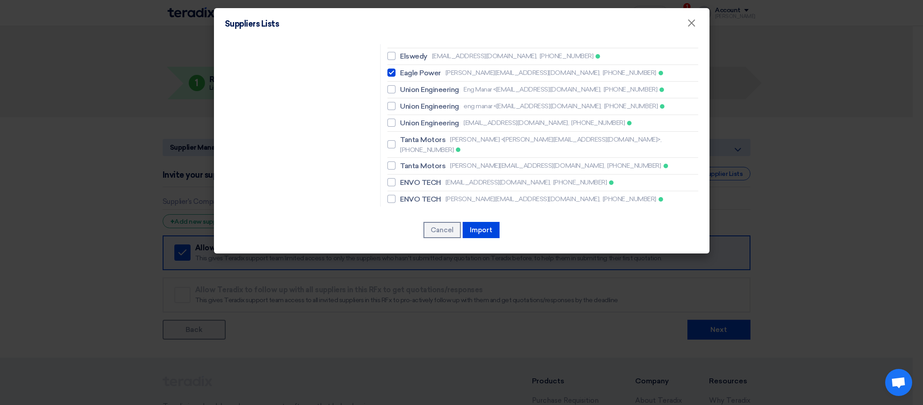
click at [434, 244] on span "[PERSON_NAME][EMAIL_ADDRESS][PERSON_NAME][DOMAIN_NAME]," at bounding box center [526, 248] width 205 height 9
checkbox input "true"
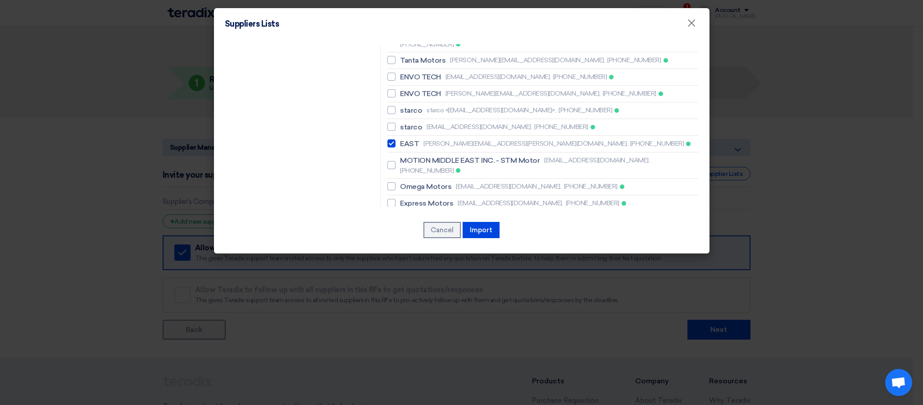
scroll to position [2025, 0]
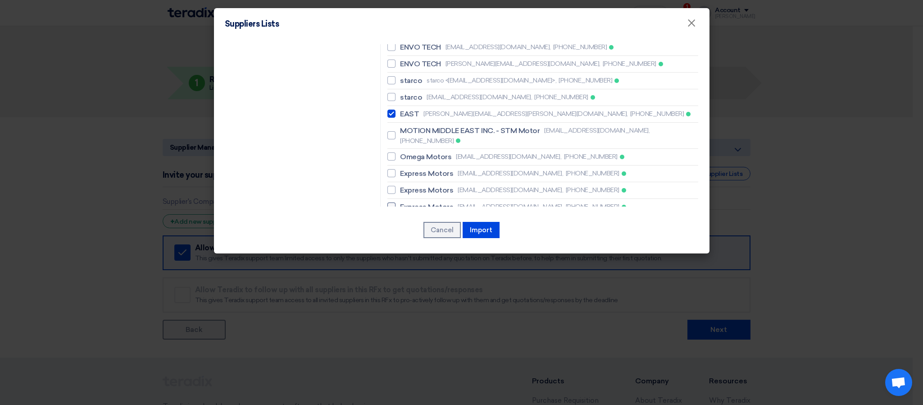
click at [402, 201] on span "Express Motors" at bounding box center [426, 206] width 53 height 11
checkbox input "true"
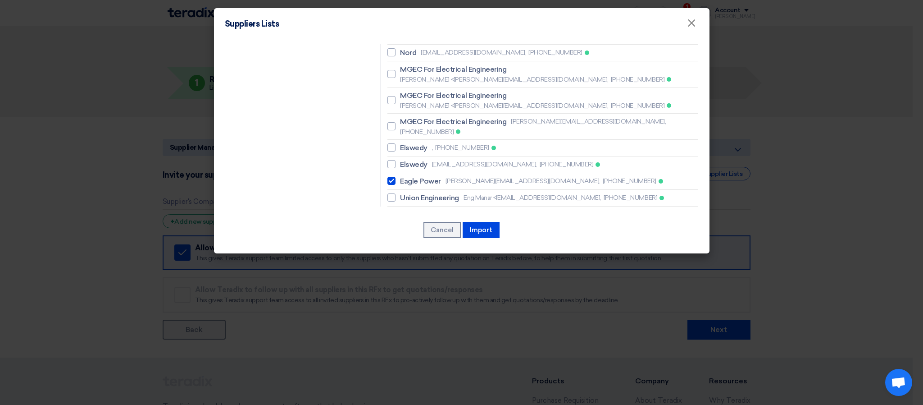
scroll to position [1755, 0]
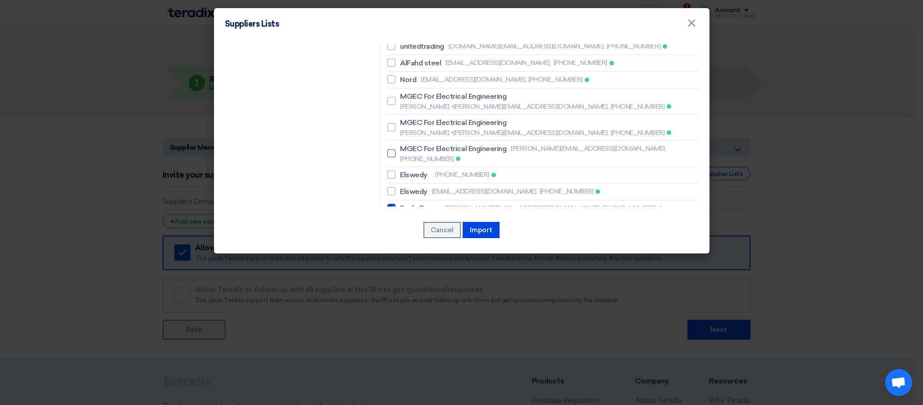
click at [421, 143] on span "MGEC For Electrical Engineering" at bounding box center [453, 148] width 106 height 11
checkbox input "true"
click at [420, 117] on span "MGEC For Electrical Engineering" at bounding box center [453, 122] width 106 height 11
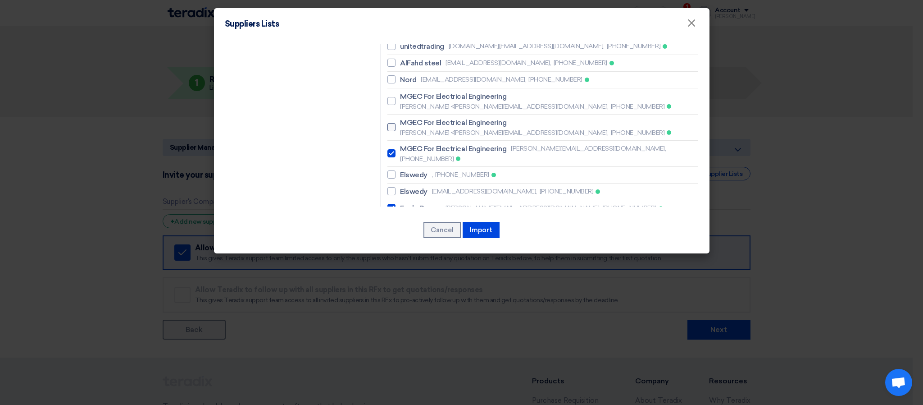
checkbox input "true"
click at [418, 91] on span "MGEC For Electrical Engineering" at bounding box center [453, 96] width 106 height 11
checkbox input "true"
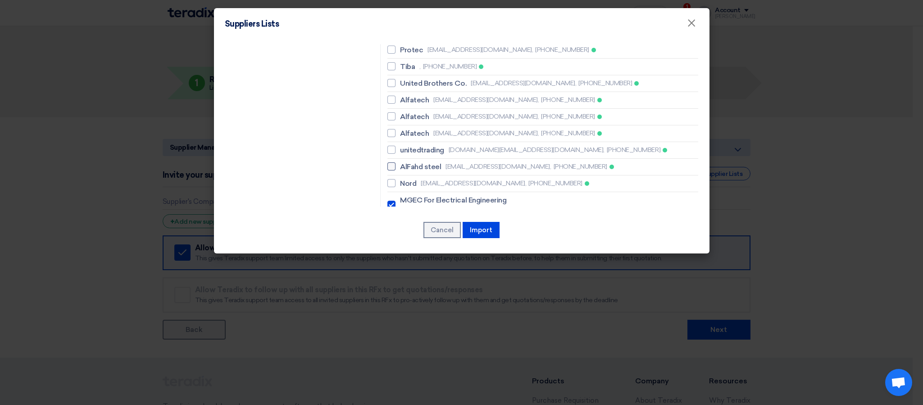
scroll to position [1619, 0]
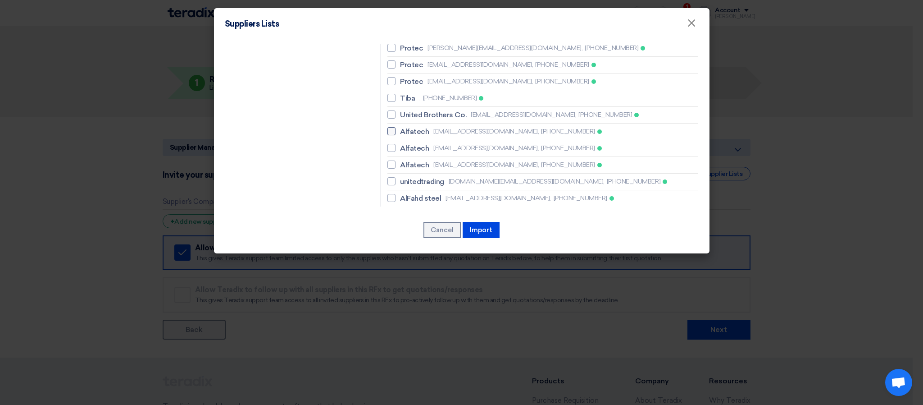
click at [426, 126] on label "Alfatech [EMAIL_ADDRESS][DOMAIN_NAME], [PHONE_NUMBER]" at bounding box center [543, 131] width 311 height 11
checkbox input "true"
click at [426, 140] on li "Alfatech [EMAIL_ADDRESS][DOMAIN_NAME], [PHONE_NUMBER]" at bounding box center [543, 148] width 311 height 17
click at [426, 143] on label "Alfatech [EMAIL_ADDRESS][DOMAIN_NAME], [PHONE_NUMBER]" at bounding box center [543, 148] width 311 height 11
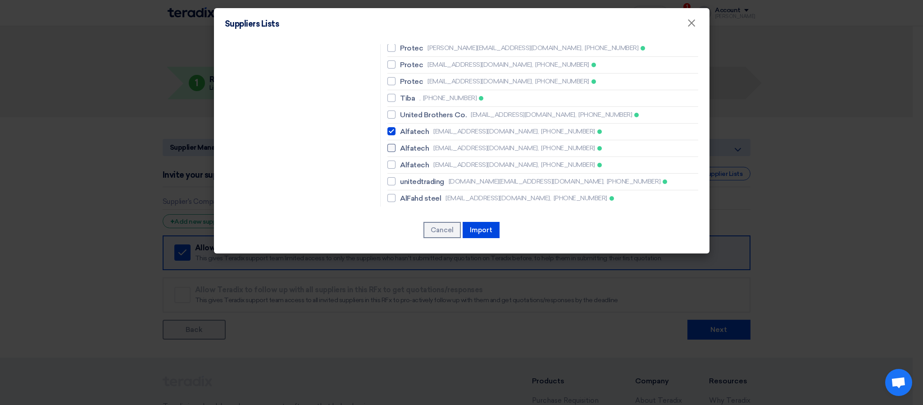
checkbox input "true"
click at [427, 157] on li "Alfatech [EMAIL_ADDRESS][DOMAIN_NAME], [PHONE_NUMBER]" at bounding box center [543, 165] width 311 height 17
click at [434, 160] on span "[EMAIL_ADDRESS][DOMAIN_NAME]," at bounding box center [485, 164] width 105 height 9
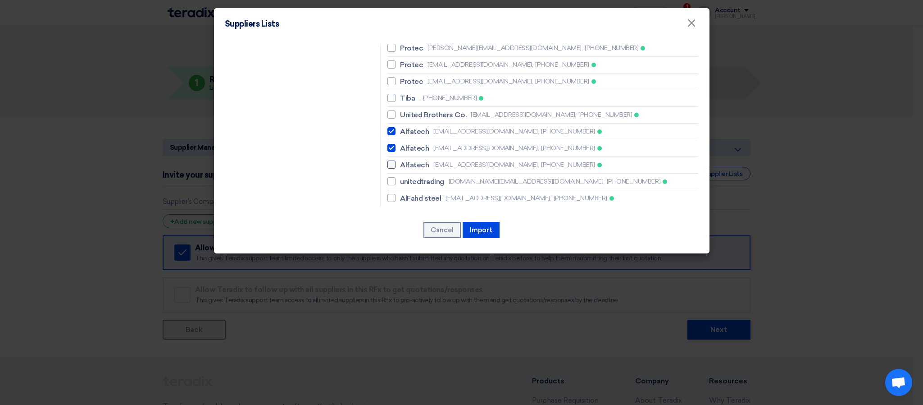
checkbox input "true"
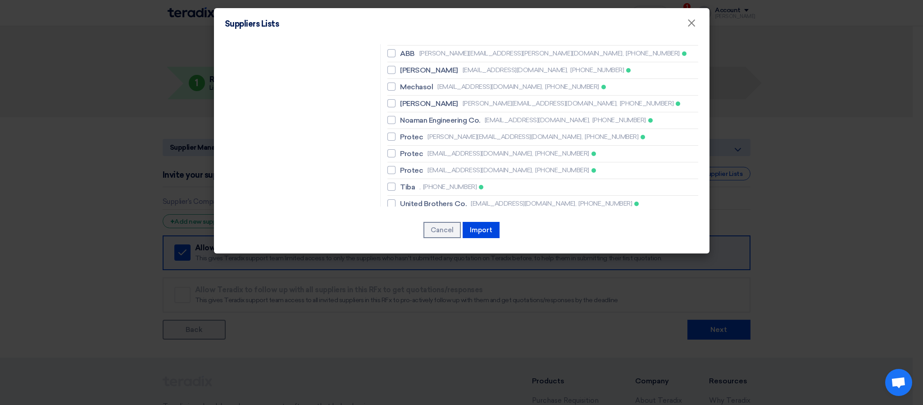
scroll to position [1484, 0]
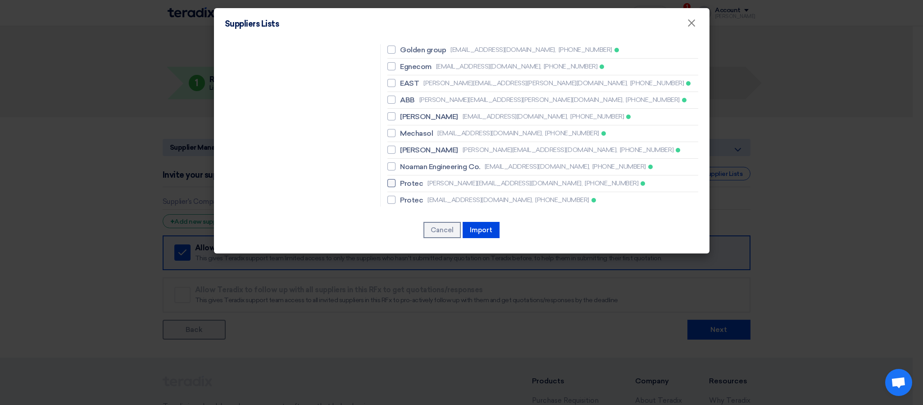
click at [413, 178] on span "Protec" at bounding box center [411, 183] width 23 height 11
checkbox input "true"
click at [417, 195] on span "Protec" at bounding box center [411, 200] width 23 height 11
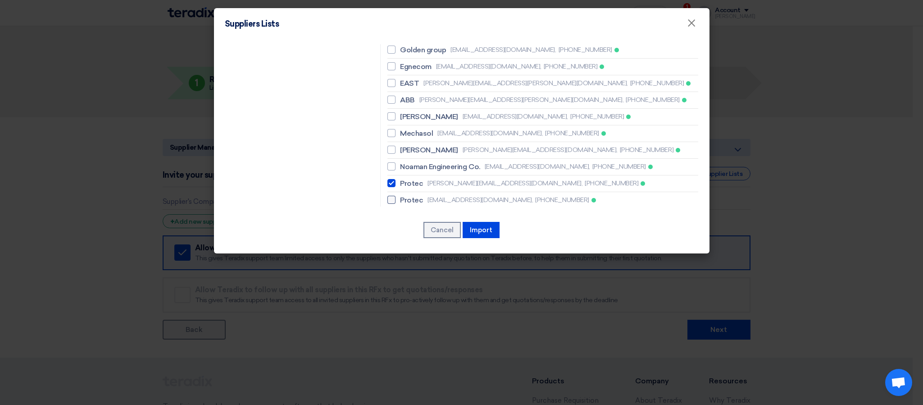
checkbox input "true"
click at [421, 211] on label "Protec [EMAIL_ADDRESS][DOMAIN_NAME], [PHONE_NUMBER]" at bounding box center [543, 216] width 311 height 11
checkbox input "true"
click at [406, 128] on span "Mechasol" at bounding box center [416, 133] width 33 height 11
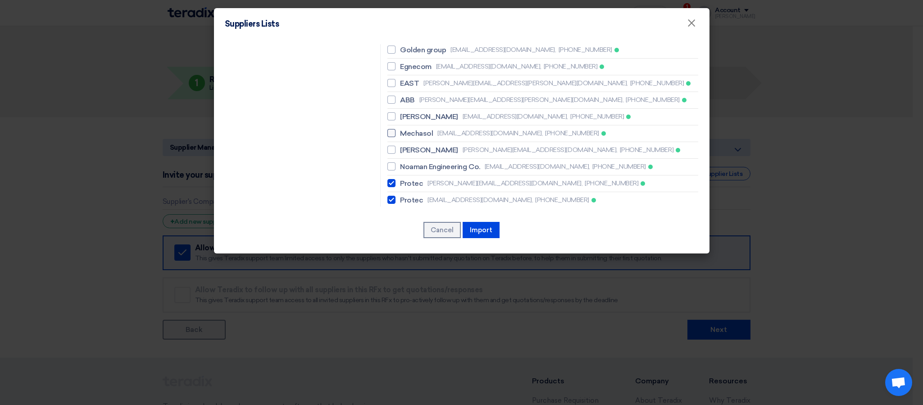
checkbox input "true"
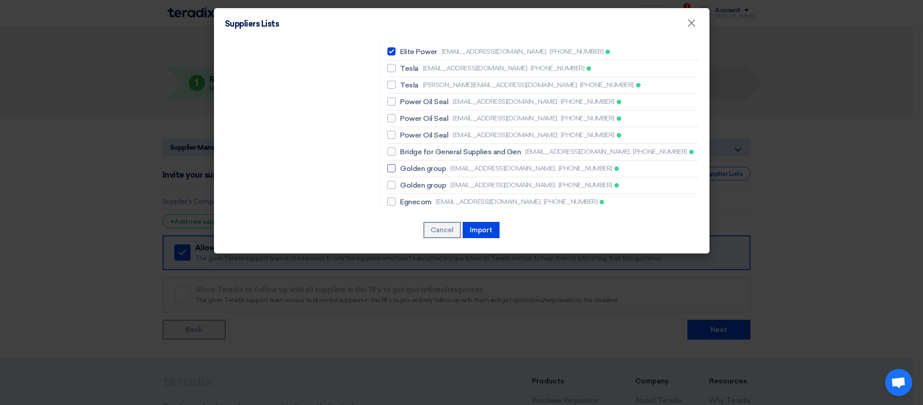
click at [411, 163] on span "Golden group" at bounding box center [423, 168] width 46 height 11
checkbox input "true"
click at [415, 180] on span "Golden group" at bounding box center [423, 185] width 46 height 11
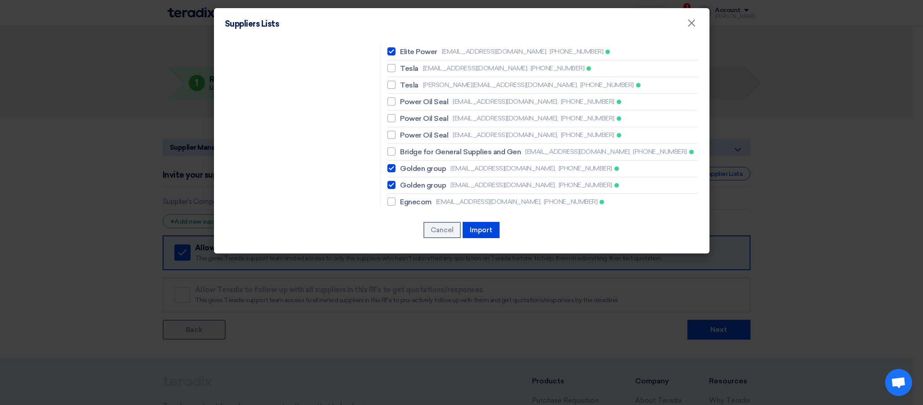
checkbox input "true"
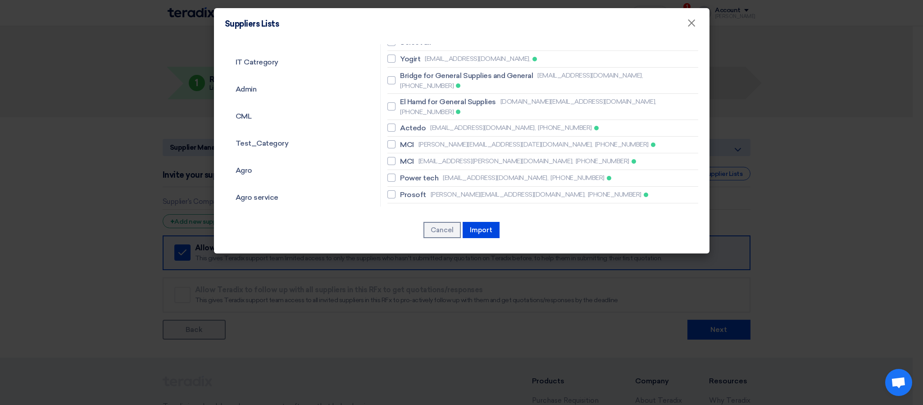
scroll to position [0, 0]
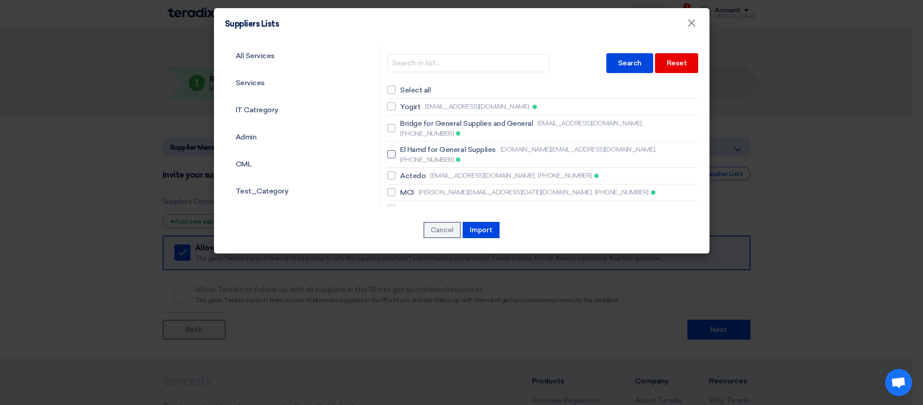
click at [442, 144] on span "El Hamd for General Supplies" at bounding box center [448, 149] width 96 height 11
click at [406, 131] on input "El Hamd for General Supplies [DOMAIN_NAME][EMAIL_ADDRESS][DOMAIN_NAME], [PHONE_…" at bounding box center [403, 128] width 6 height 6
checkbox input "true"
click at [451, 184] on li "[PERSON_NAME] [PERSON_NAME][EMAIL_ADDRESS][DATE][DOMAIN_NAME], [PHONE_NUMBER]" at bounding box center [543, 192] width 311 height 17
click at [451, 187] on span "[PERSON_NAME][EMAIL_ADDRESS][DATE][DOMAIN_NAME]," at bounding box center [506, 191] width 174 height 9
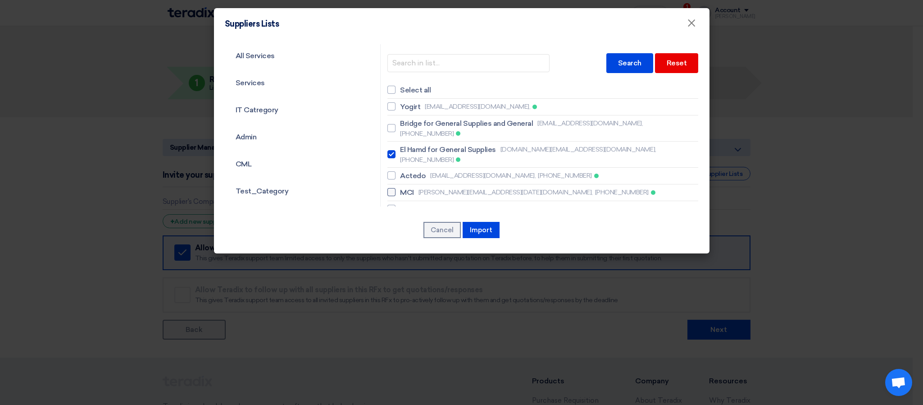
click at [406, 131] on input "[PERSON_NAME] [PERSON_NAME][EMAIL_ADDRESS][DATE][DOMAIN_NAME], [PHONE_NUMBER]" at bounding box center [403, 128] width 6 height 6
checkbox input "true"
click at [456, 204] on span "[EMAIL_ADDRESS][PERSON_NAME][DOMAIN_NAME]," at bounding box center [496, 208] width 155 height 9
click at [406, 131] on input "MCI [EMAIL_ADDRESS][PERSON_NAME][DOMAIN_NAME], [PHONE_NUMBER]" at bounding box center [403, 128] width 6 height 6
checkbox input "true"
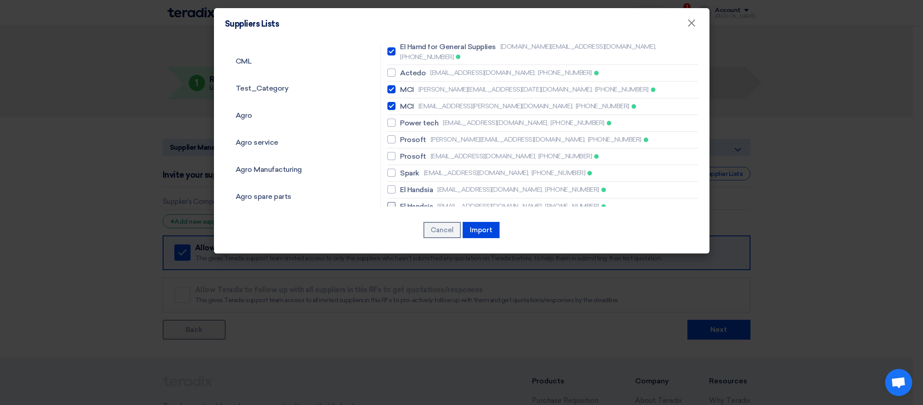
scroll to position [135, 0]
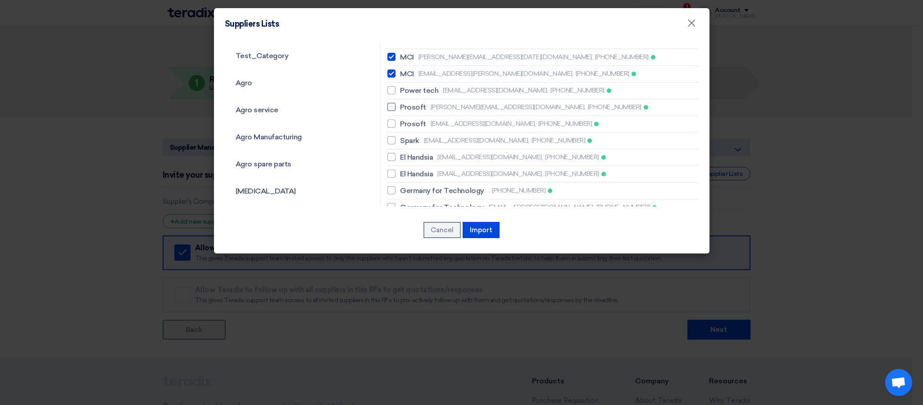
click at [442, 102] on span "[PERSON_NAME][EMAIL_ADDRESS][DOMAIN_NAME]," at bounding box center [508, 106] width 155 height 9
checkbox input "true"
click at [442, 119] on label "Prosoft [EMAIL_ADDRESS][DOMAIN_NAME], [PHONE_NUMBER]" at bounding box center [543, 124] width 311 height 11
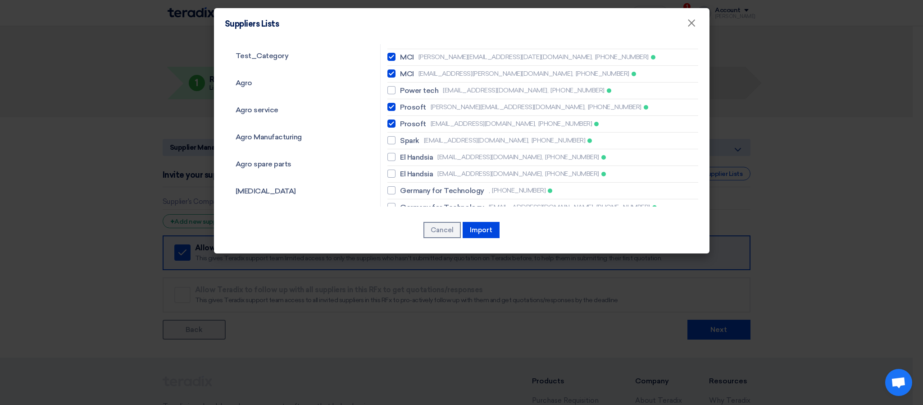
checkbox input "true"
click at [431, 136] on span "[EMAIL_ADDRESS][DOMAIN_NAME]," at bounding box center [476, 140] width 105 height 9
checkbox input "true"
click at [422, 152] on span "El Handsia" at bounding box center [416, 157] width 33 height 11
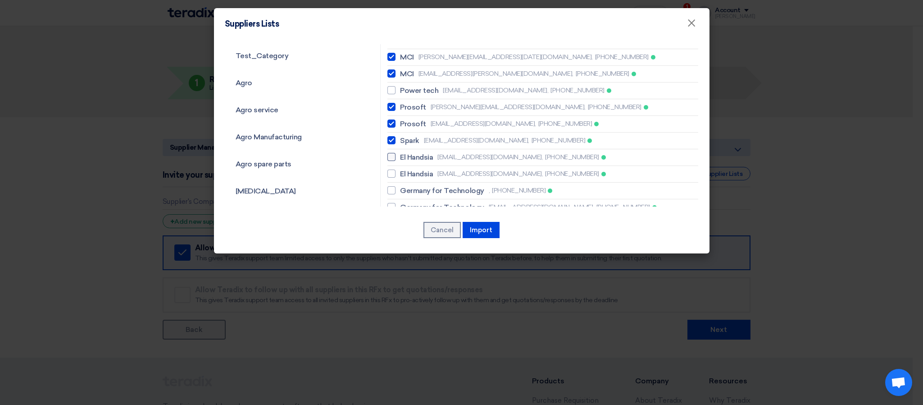
checkbox input "true"
click at [422, 169] on span "El Handsia" at bounding box center [416, 174] width 33 height 11
checkbox input "true"
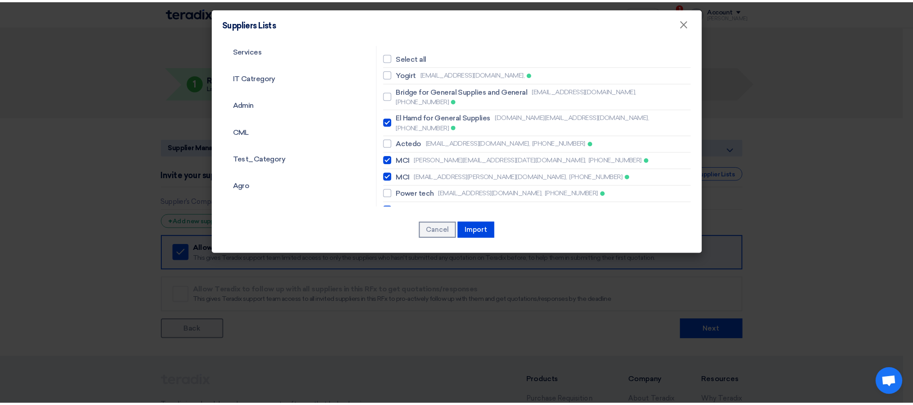
scroll to position [0, 0]
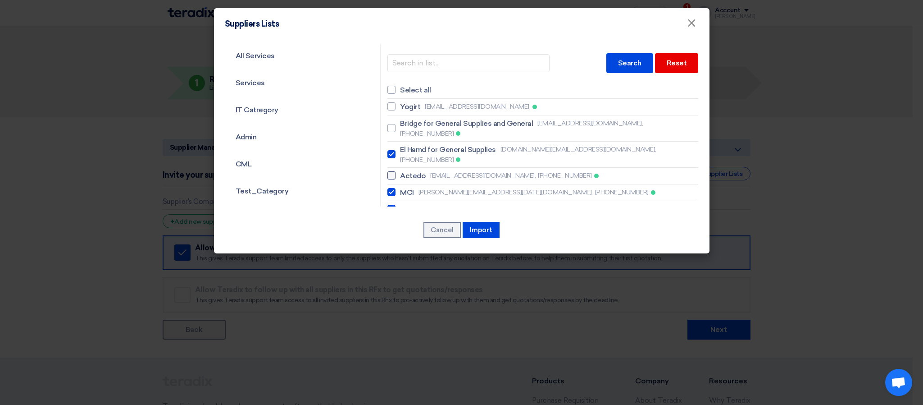
click at [395, 170] on label "Actedo [EMAIL_ADDRESS][DOMAIN_NAME], [PHONE_NUMBER]" at bounding box center [543, 175] width 311 height 11
click at [400, 131] on input "Actedo [EMAIL_ADDRESS][DOMAIN_NAME], [PHONE_NUMBER]" at bounding box center [403, 128] width 6 height 6
checkbox input "true"
click at [476, 225] on button "Import" at bounding box center [481, 230] width 37 height 16
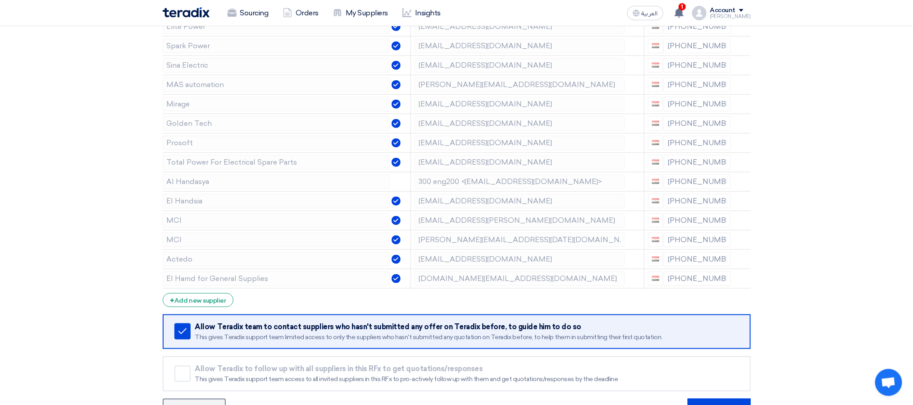
scroll to position [645, 0]
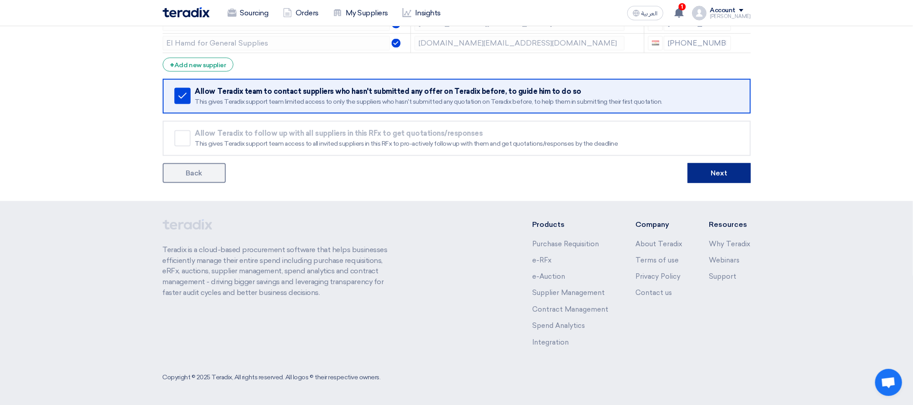
click at [708, 173] on button "Next" at bounding box center [719, 173] width 63 height 20
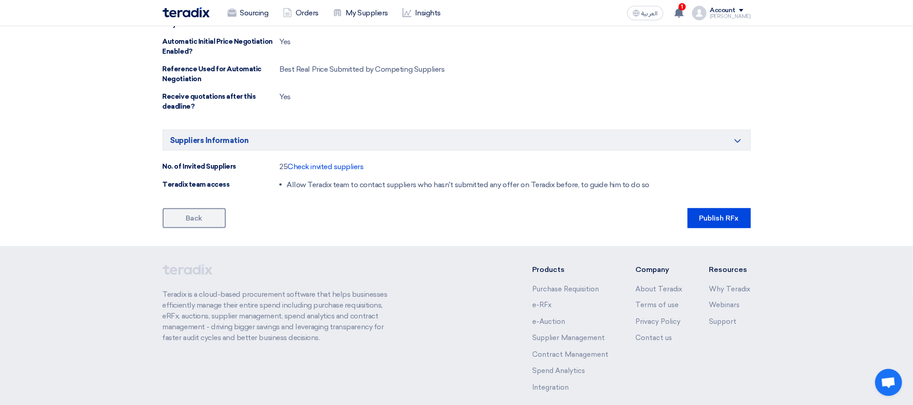
scroll to position [671, 0]
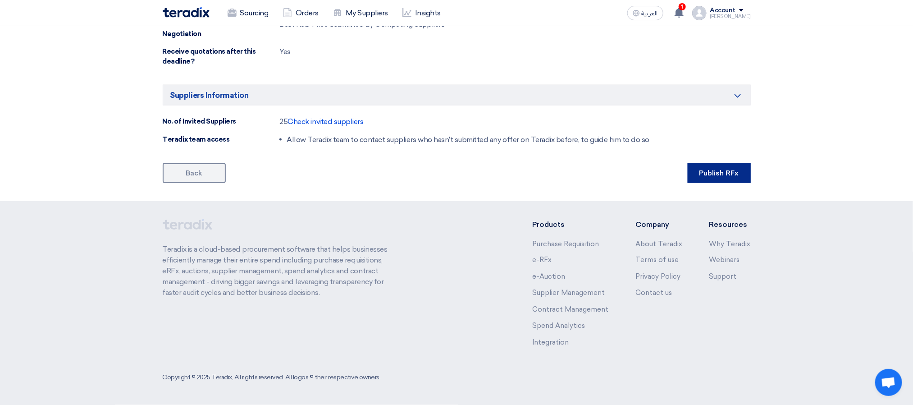
click at [712, 180] on button "Publish RFx" at bounding box center [719, 173] width 63 height 20
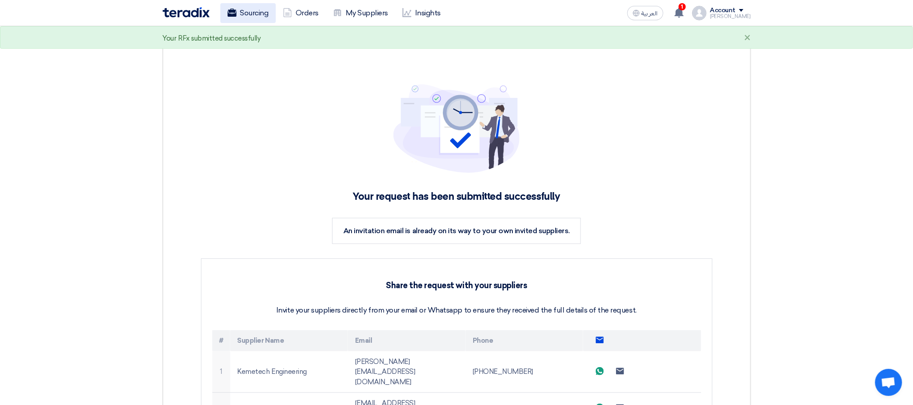
click at [241, 14] on link "Sourcing" at bounding box center [247, 13] width 55 height 20
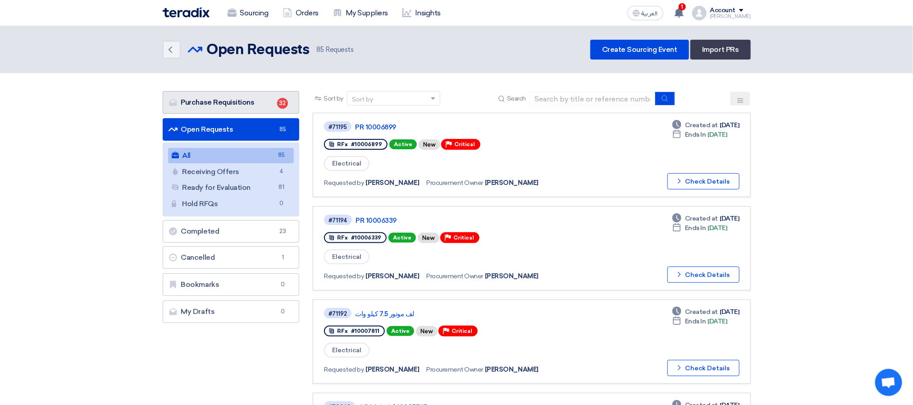
click at [258, 101] on link "Purchase Requisitions Purchase Requisitions 32" at bounding box center [231, 102] width 137 height 23
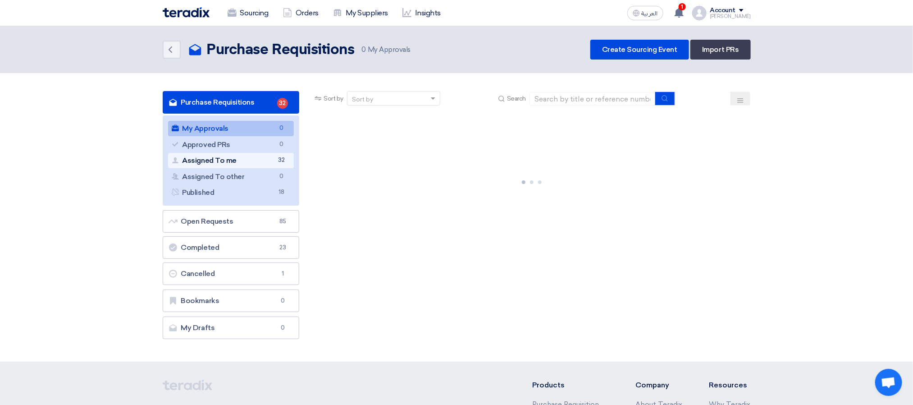
click at [254, 162] on link "Assigned To me Assigned To me 32" at bounding box center [231, 160] width 126 height 15
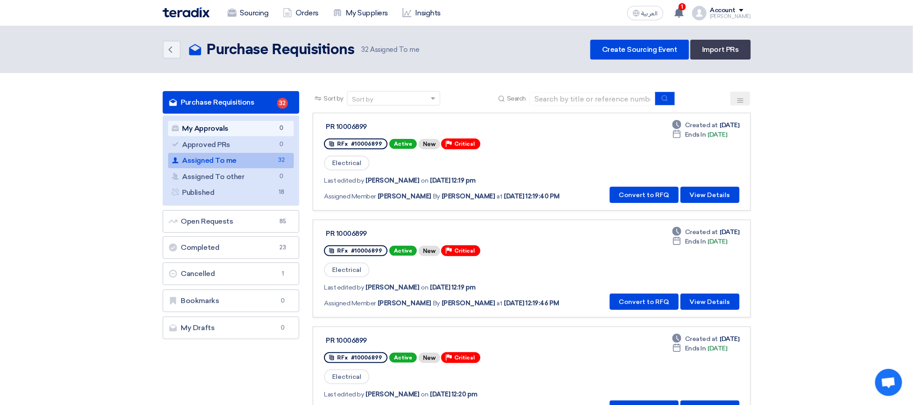
click at [233, 124] on link "My Approvals My Approvals 0" at bounding box center [231, 128] width 126 height 15
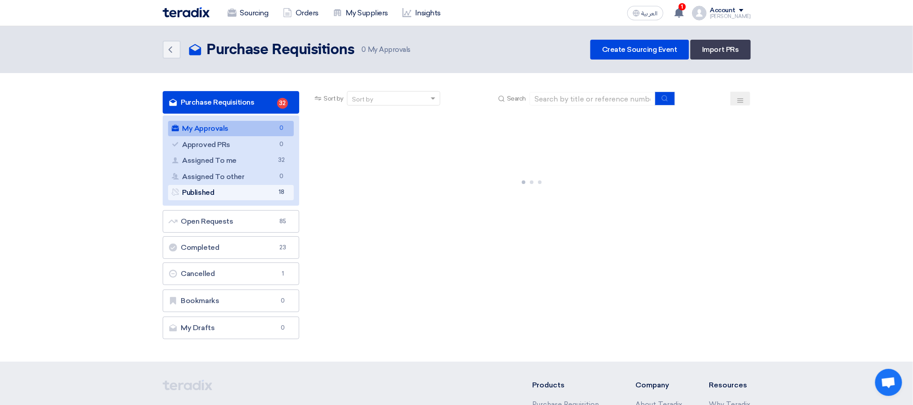
click at [230, 196] on link "Published Published 18" at bounding box center [231, 192] width 126 height 15
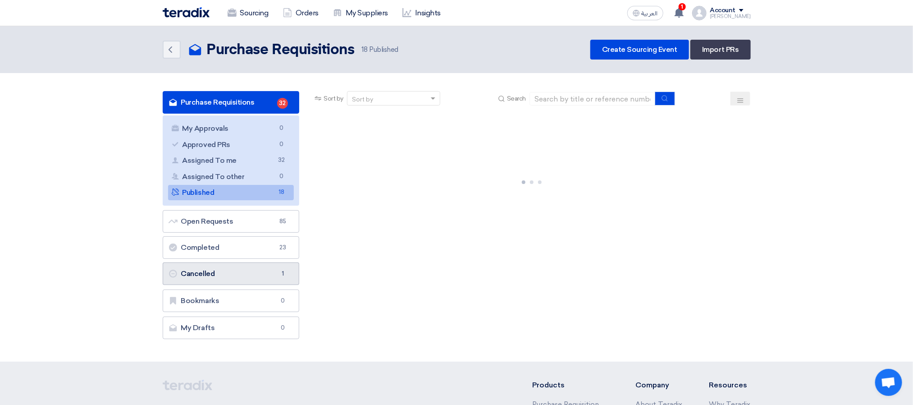
click at [282, 281] on link "Cancelled Cancelled 1" at bounding box center [231, 273] width 137 height 23
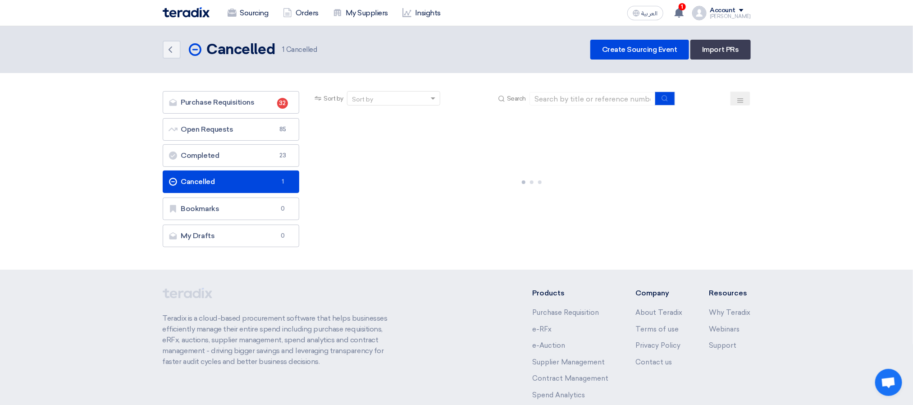
click at [234, 188] on link "Cancelled Cancelled 1" at bounding box center [231, 181] width 137 height 23
click at [684, 12] on use at bounding box center [679, 13] width 9 height 10
